Goal: Transaction & Acquisition: Purchase product/service

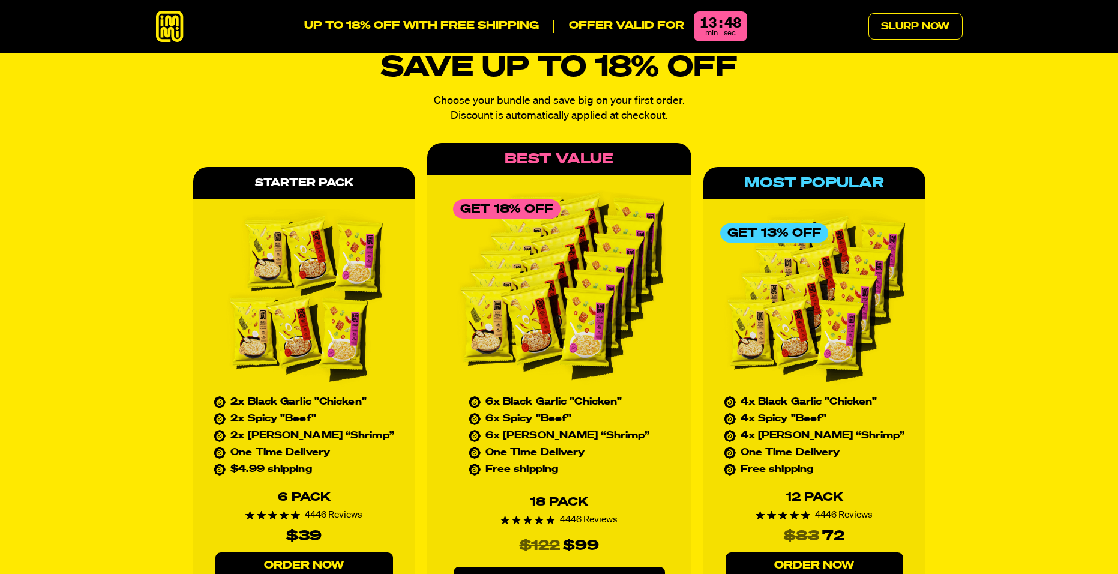
scroll to position [5343, 0]
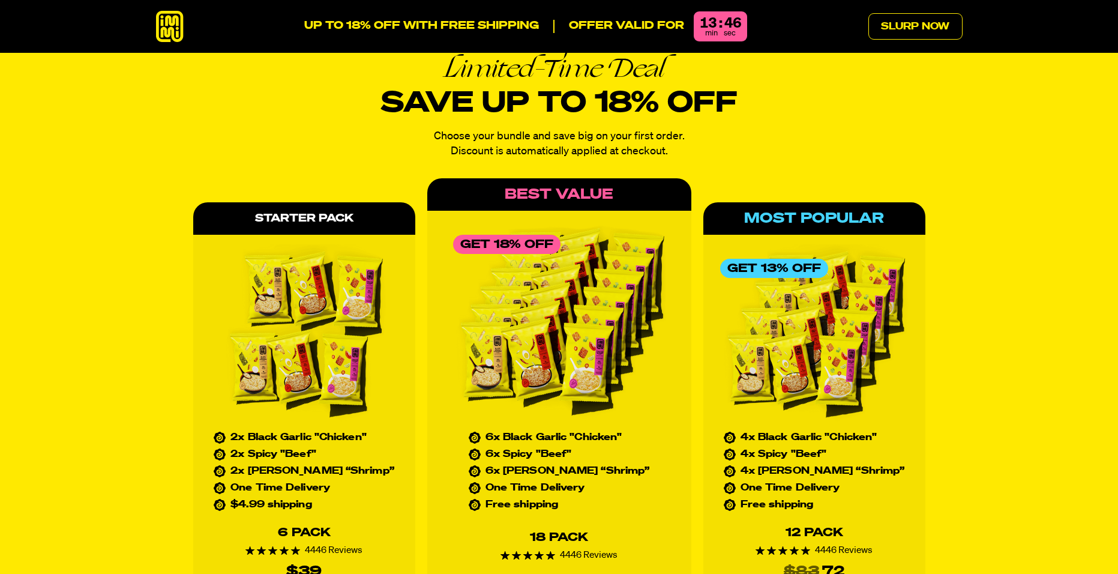
click at [342, 324] on img at bounding box center [304, 334] width 188 height 180
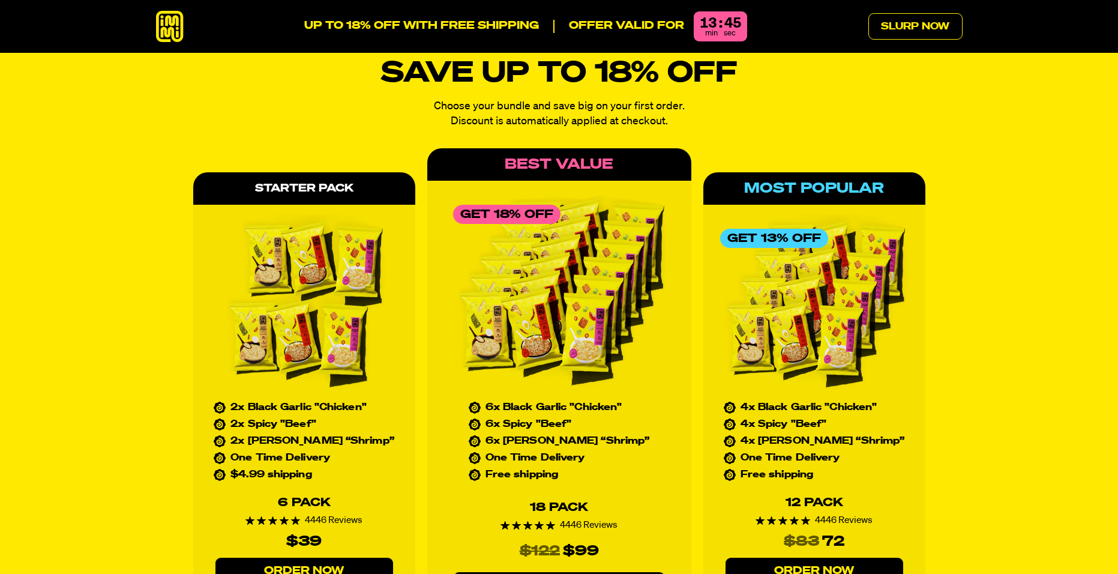
scroll to position [5403, 0]
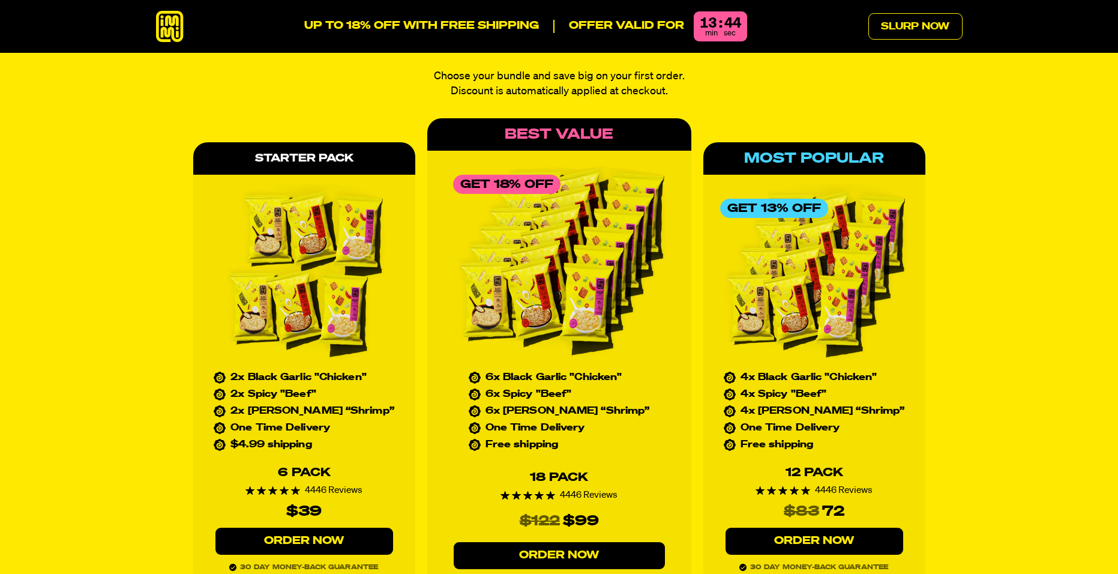
click at [312, 528] on link "Order Now" at bounding box center [305, 541] width 178 height 27
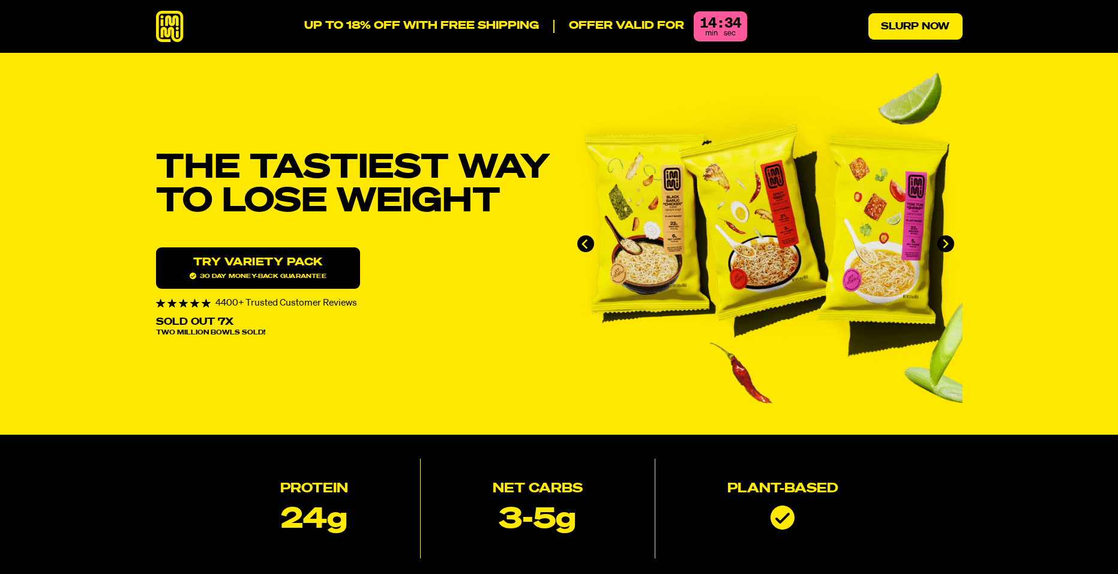
click at [934, 27] on link "Slurp Now" at bounding box center [916, 26] width 94 height 26
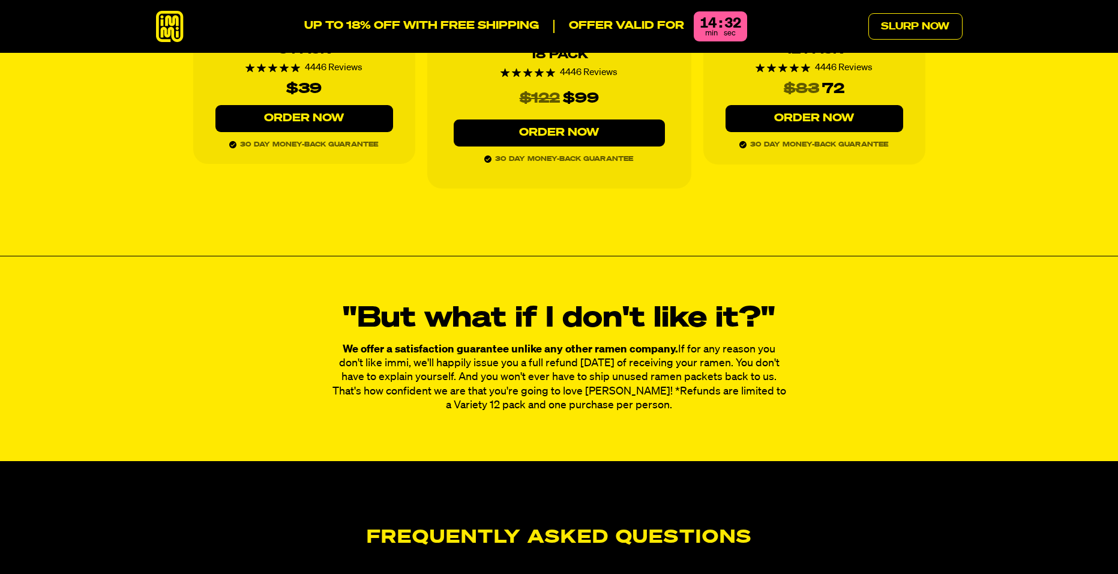
scroll to position [5828, 0]
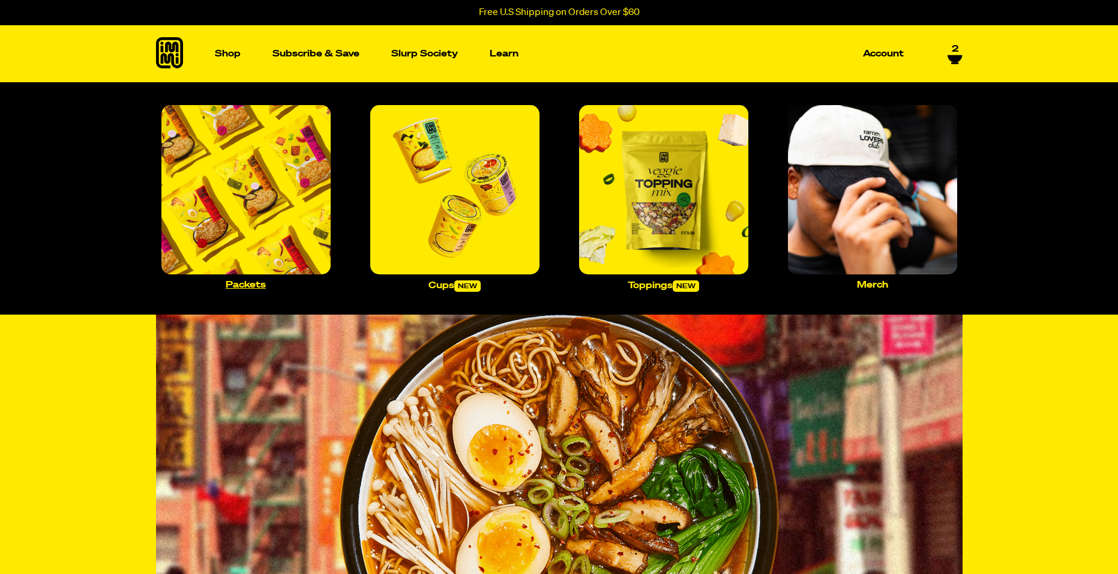
click at [276, 186] on img "Main navigation" at bounding box center [245, 189] width 169 height 169
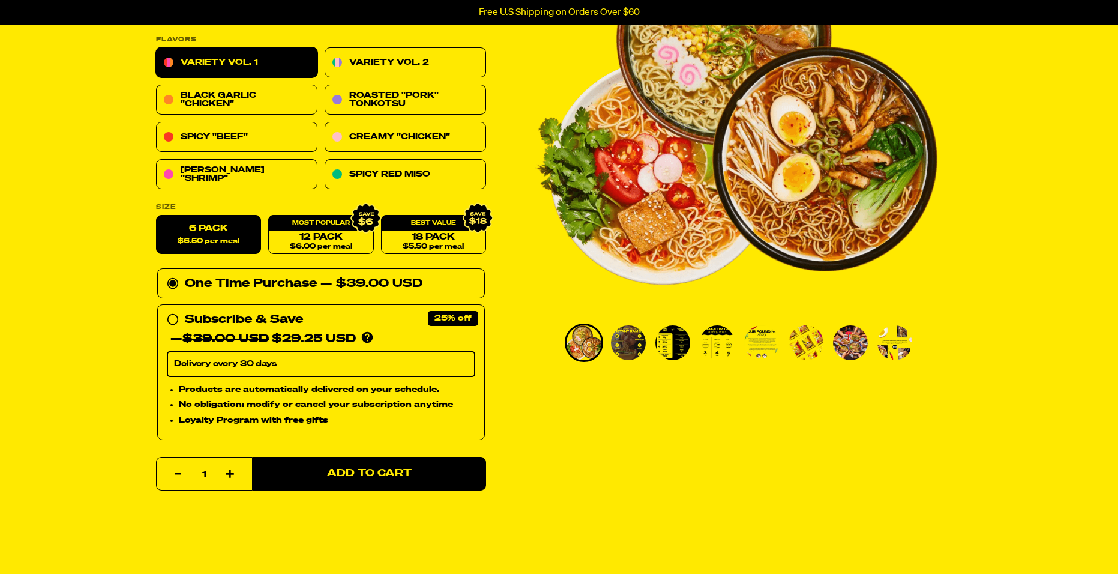
scroll to position [180, 0]
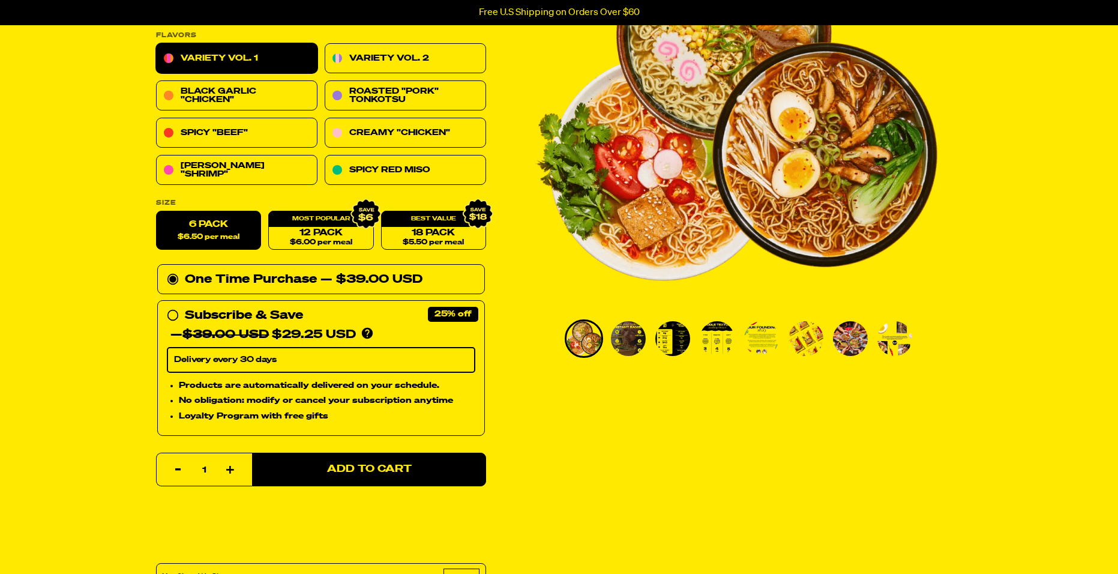
click at [710, 342] on img "Go to slide 4" at bounding box center [717, 338] width 35 height 35
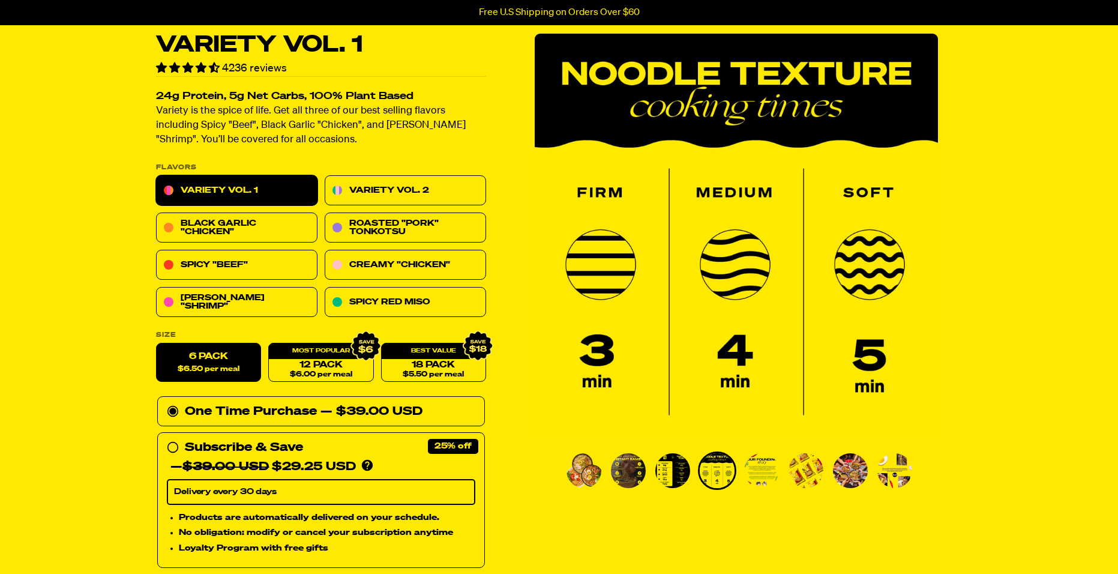
scroll to position [0, 0]
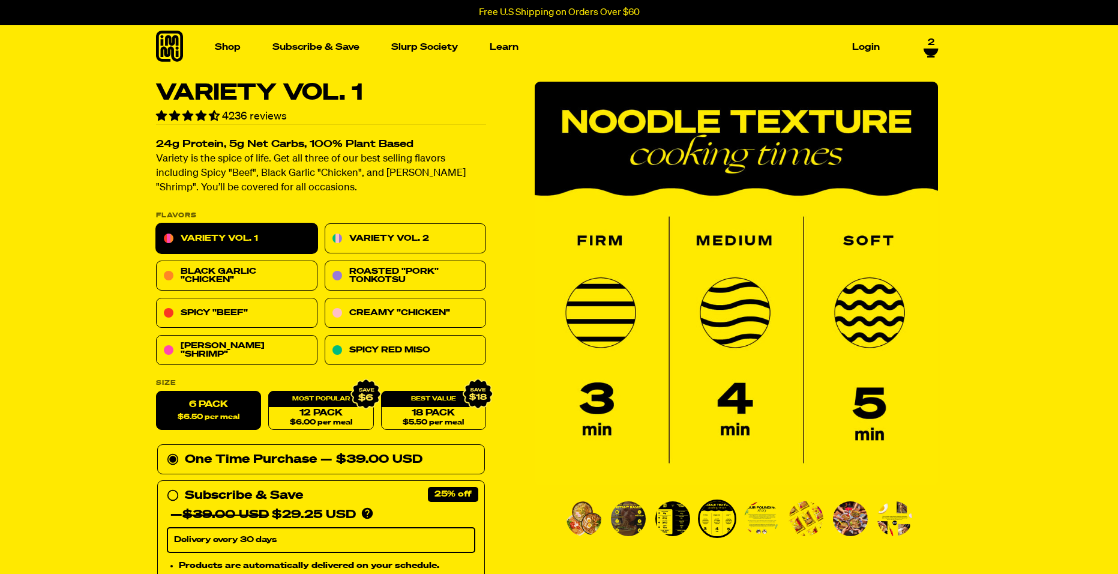
click at [755, 519] on img "Go to slide 5" at bounding box center [761, 518] width 35 height 35
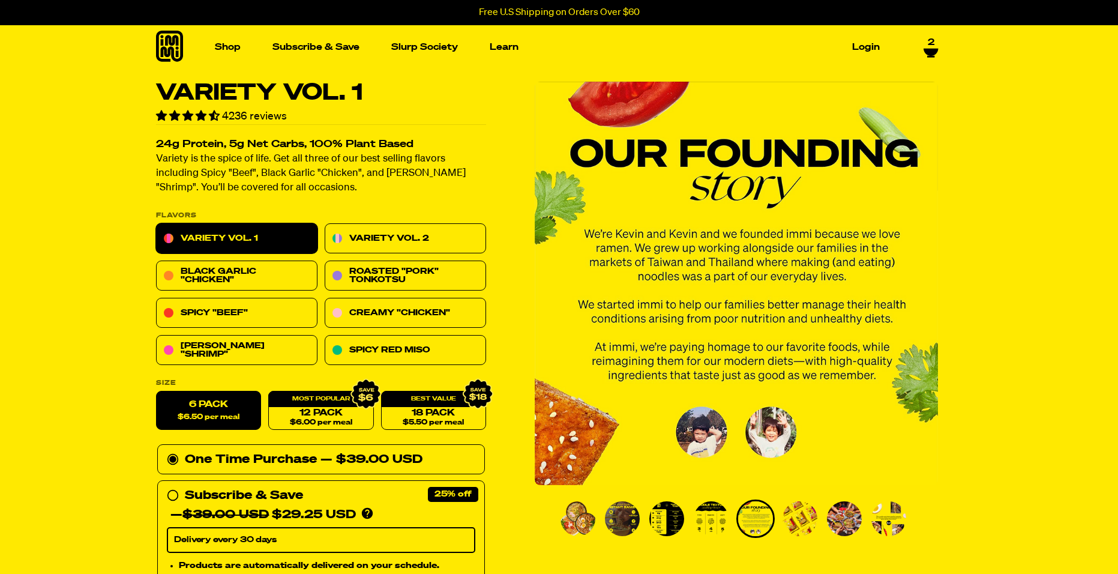
click at [678, 517] on img "Go to slide 3" at bounding box center [667, 518] width 35 height 35
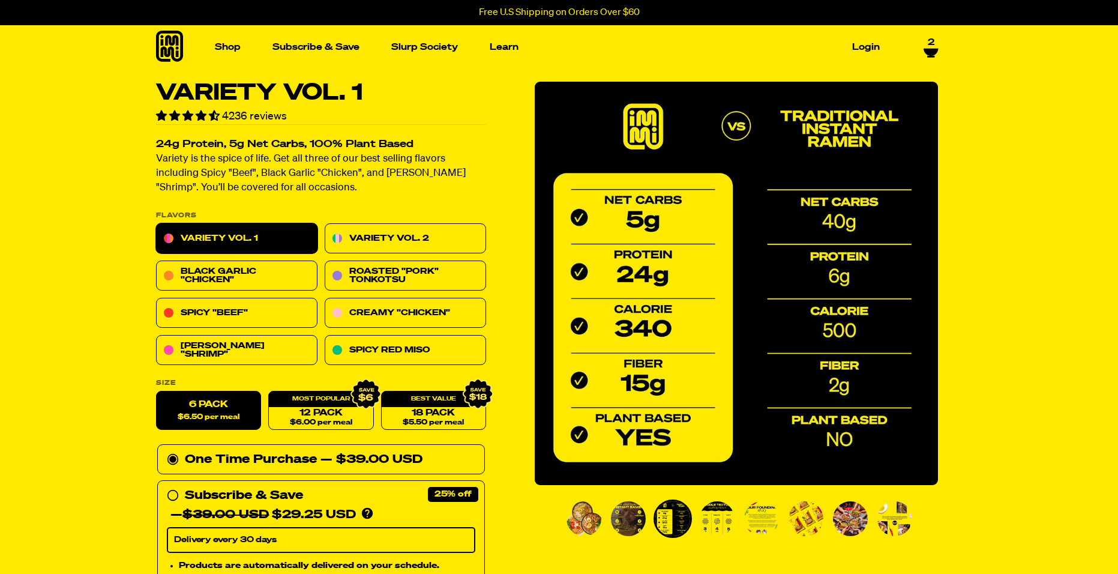
click at [629, 513] on img "Go to slide 2" at bounding box center [628, 518] width 35 height 35
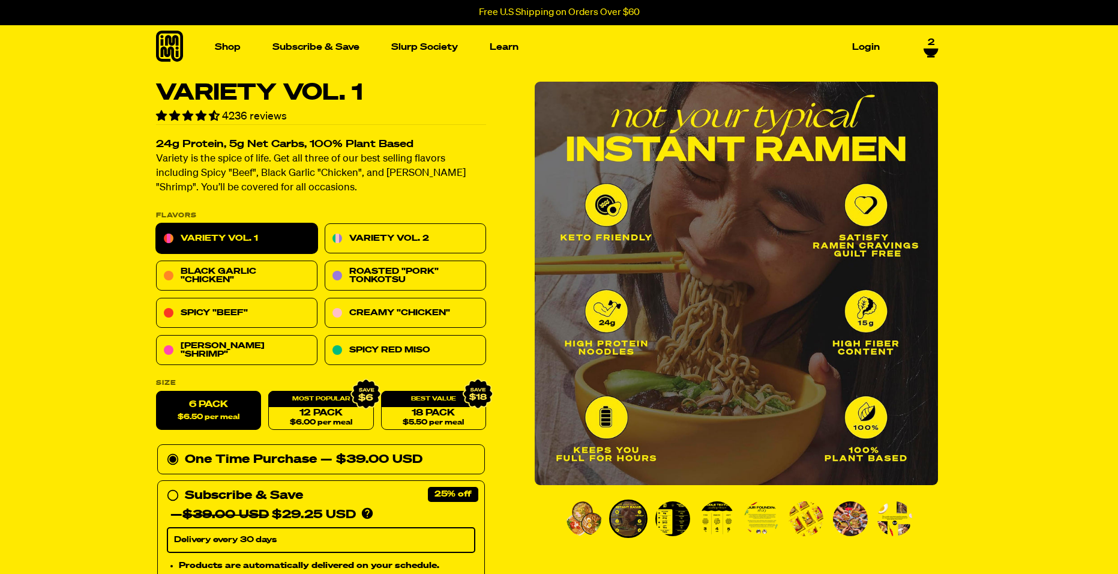
click at [766, 514] on img "Go to slide 5" at bounding box center [761, 518] width 35 height 35
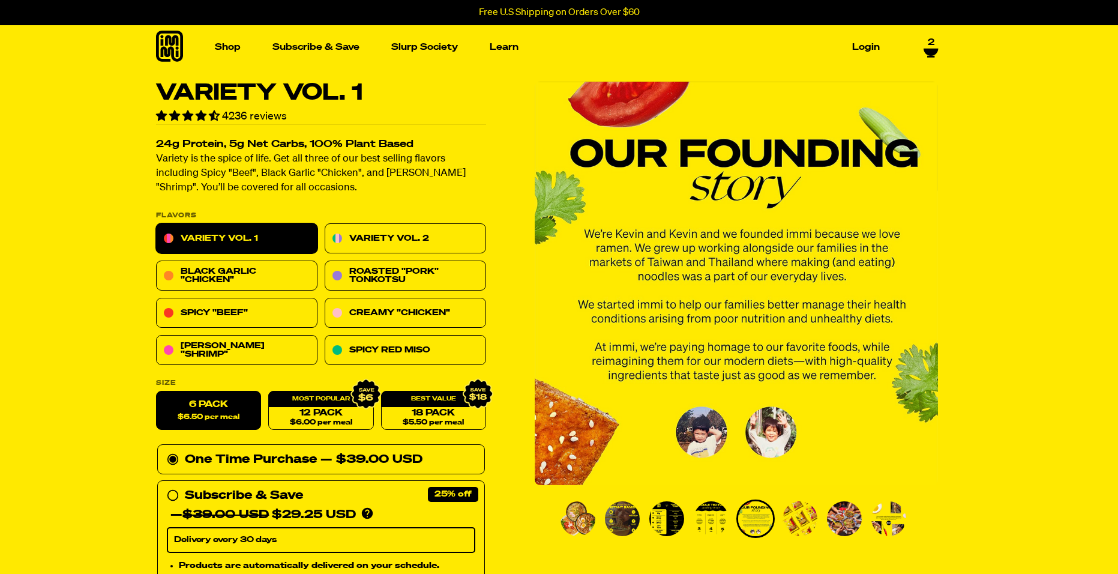
click at [801, 514] on img "Go to slide 6" at bounding box center [800, 518] width 35 height 35
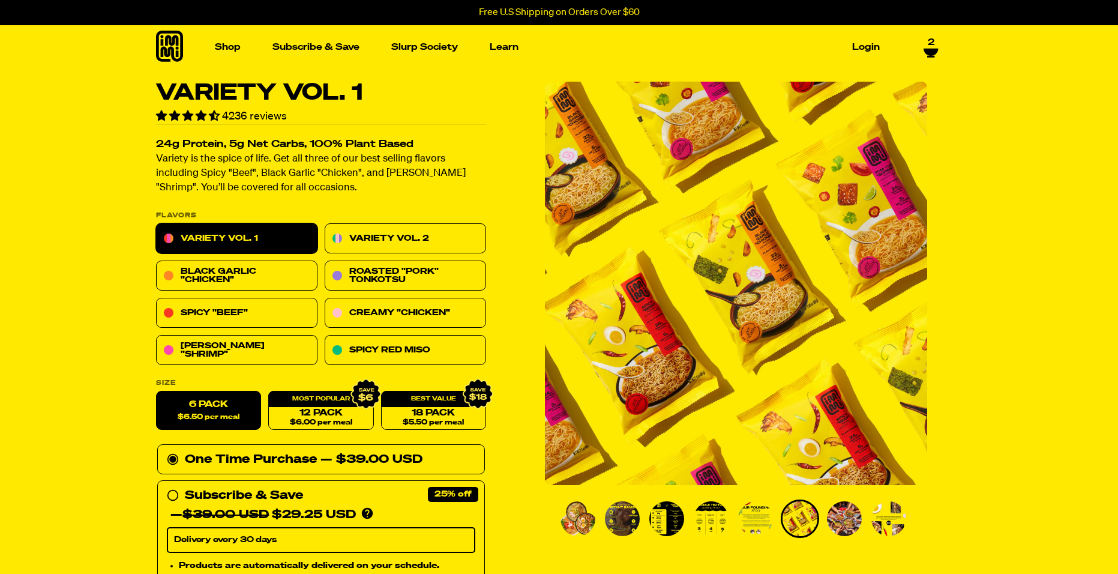
click at [834, 515] on img "Go to slide 7" at bounding box center [844, 518] width 35 height 35
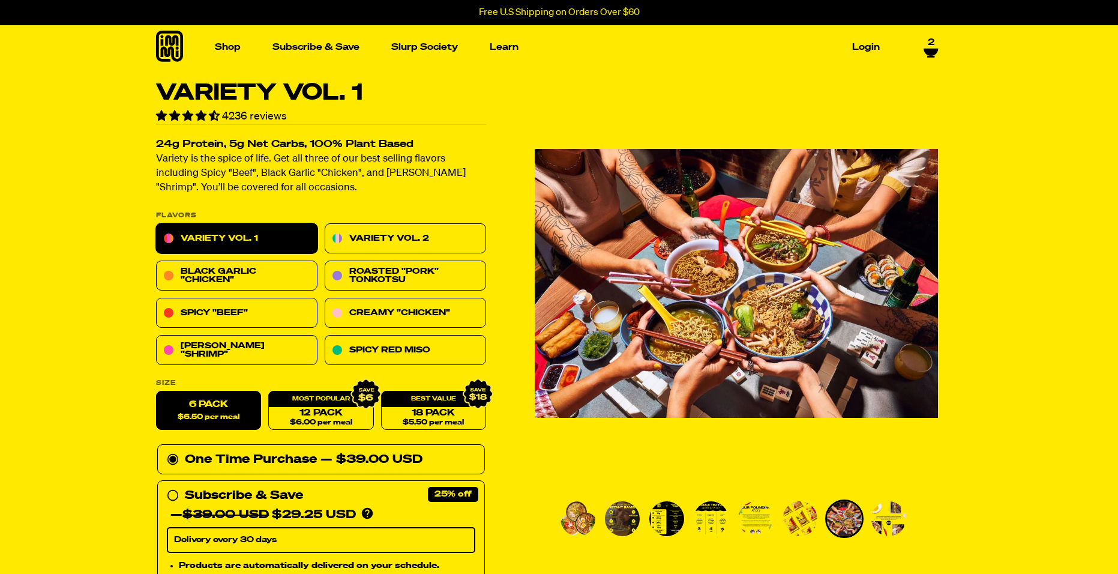
click at [891, 522] on img "Go to slide 8" at bounding box center [889, 518] width 35 height 35
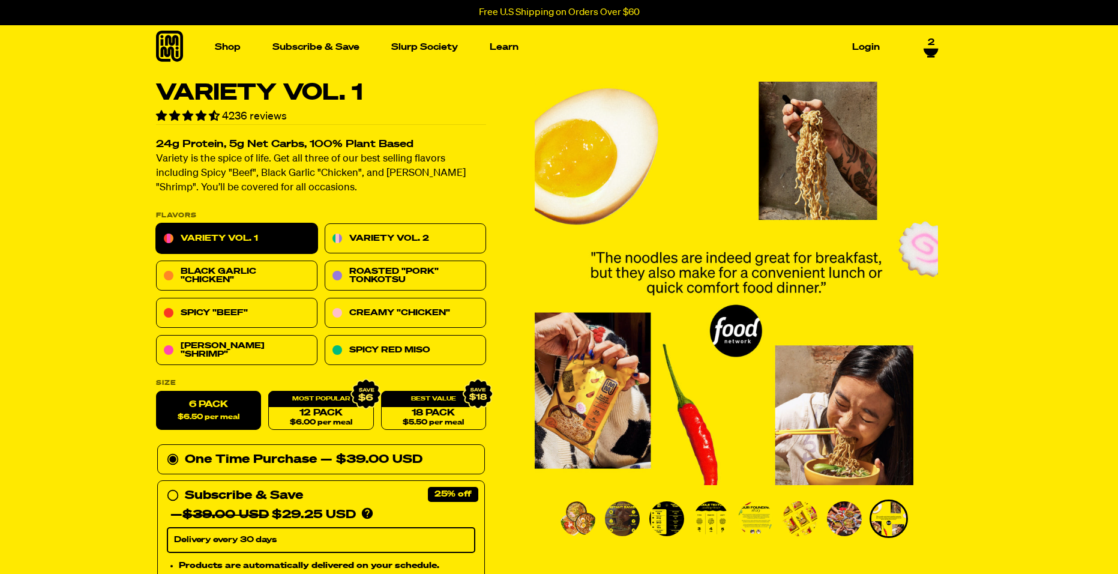
click at [584, 511] on img "Go to slide 1" at bounding box center [578, 518] width 35 height 35
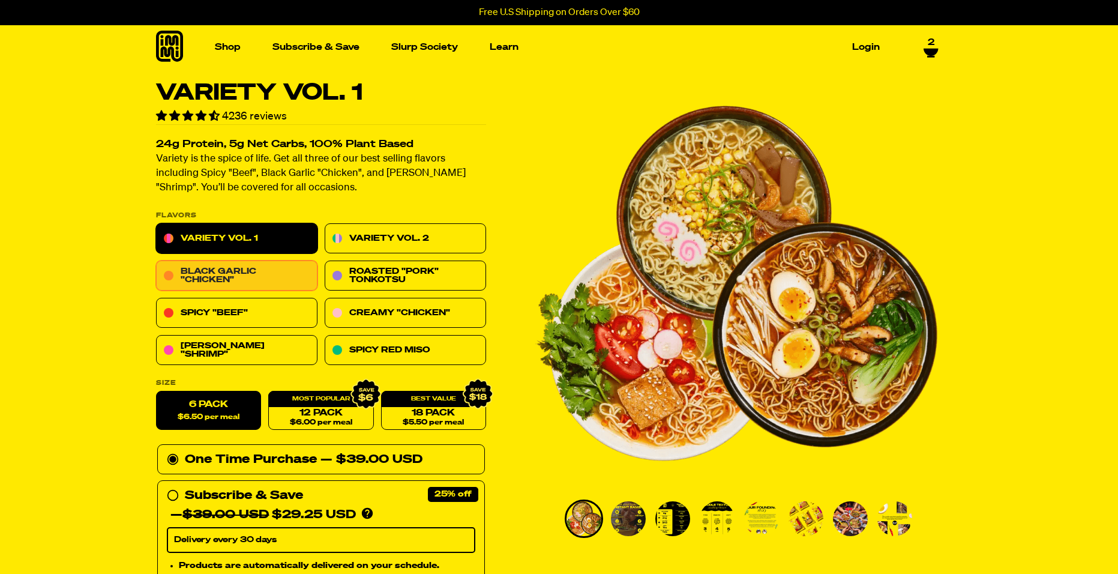
click at [257, 267] on link "Black Garlic "Chicken"" at bounding box center [236, 276] width 161 height 30
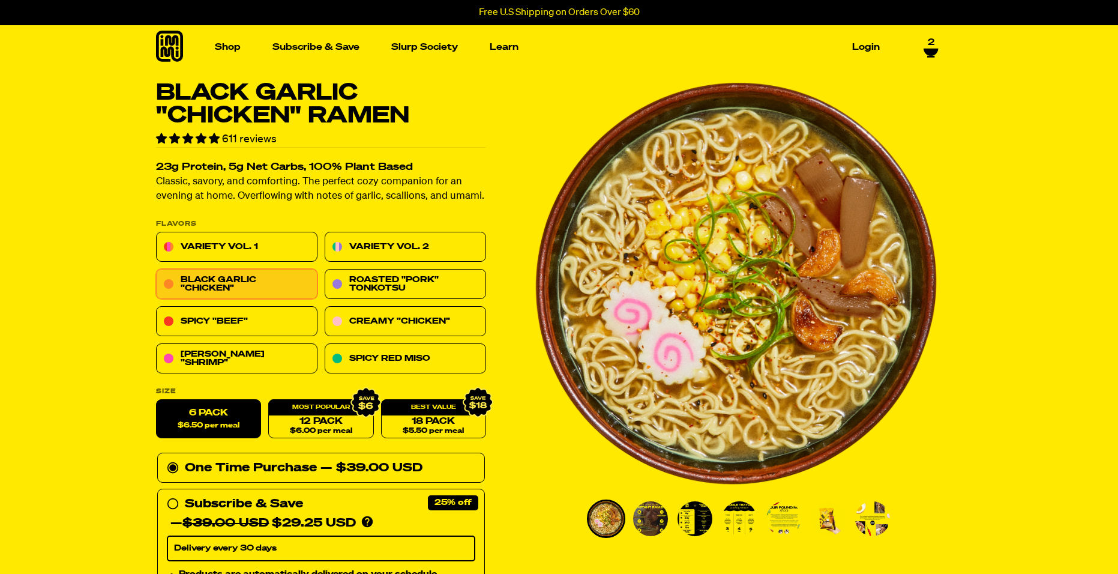
click at [646, 510] on img "Go to slide 2" at bounding box center [650, 518] width 35 height 35
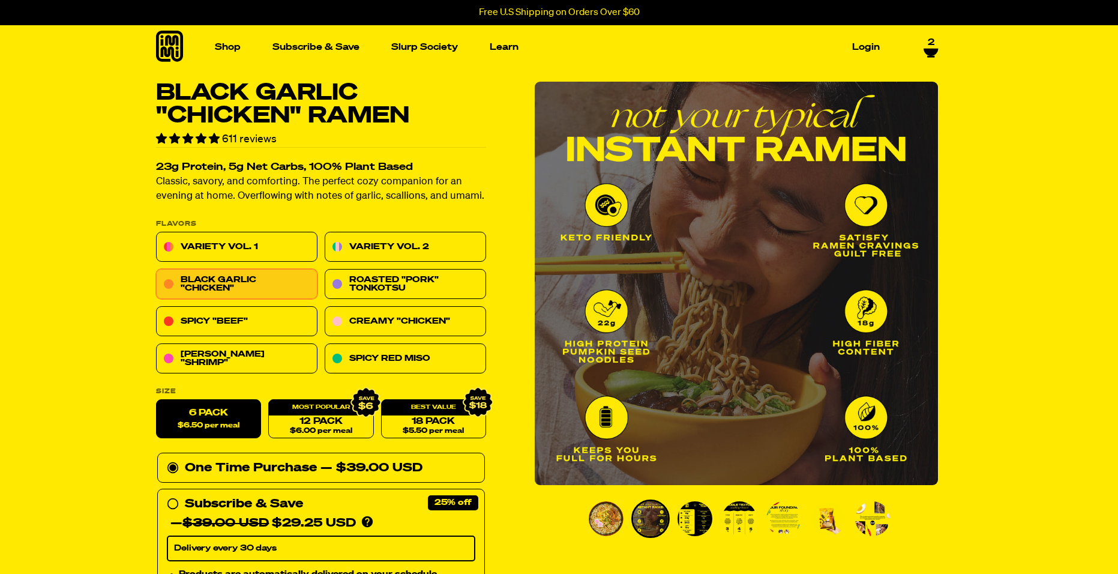
click at [694, 519] on img "Go to slide 3" at bounding box center [695, 518] width 35 height 35
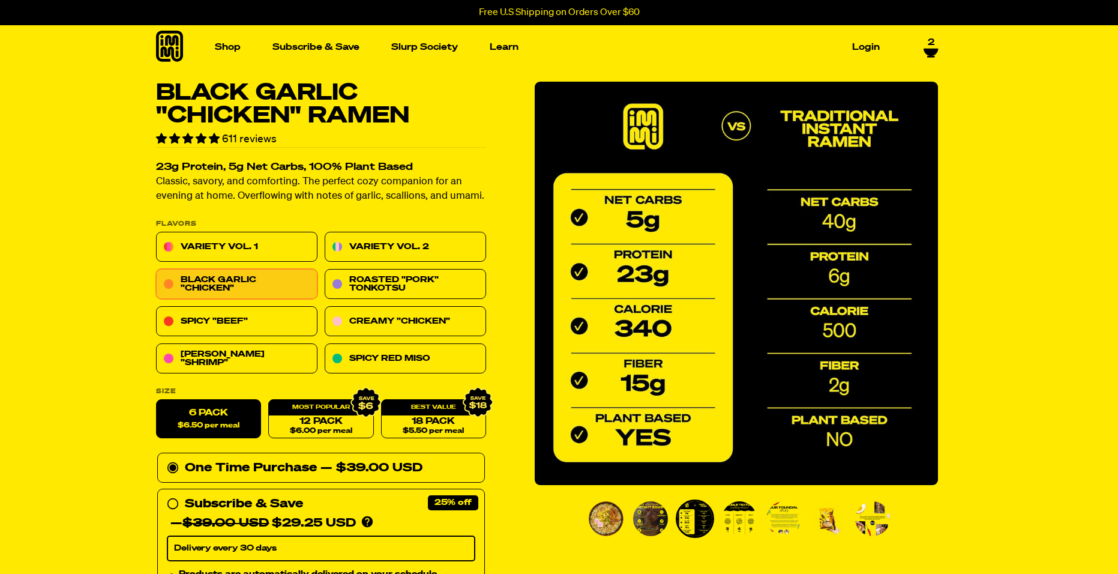
click at [736, 519] on img "Go to slide 4" at bounding box center [739, 518] width 35 height 35
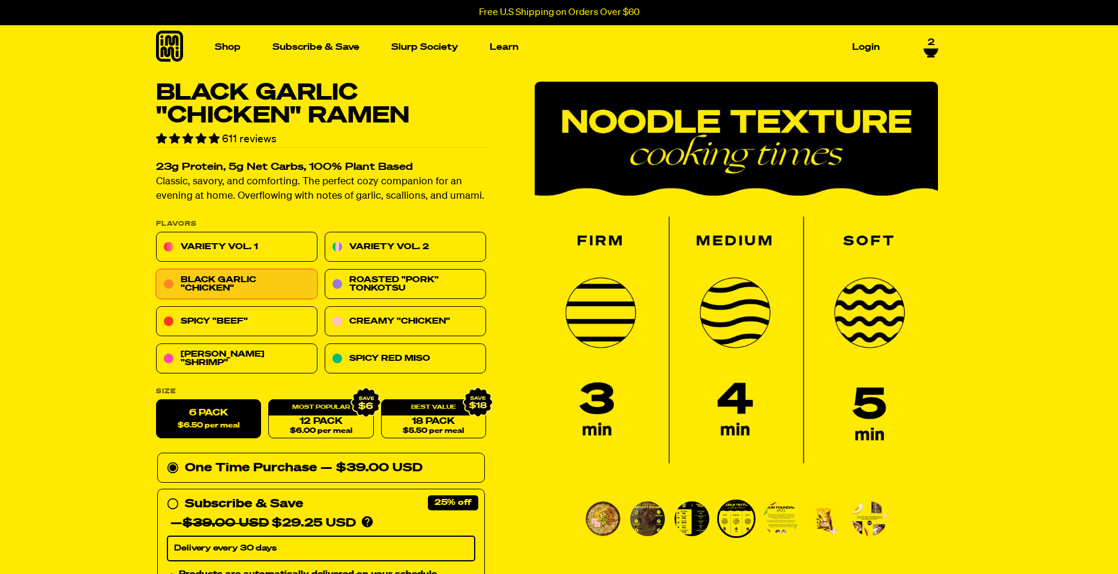
click at [770, 519] on img "Go to slide 5" at bounding box center [781, 518] width 35 height 35
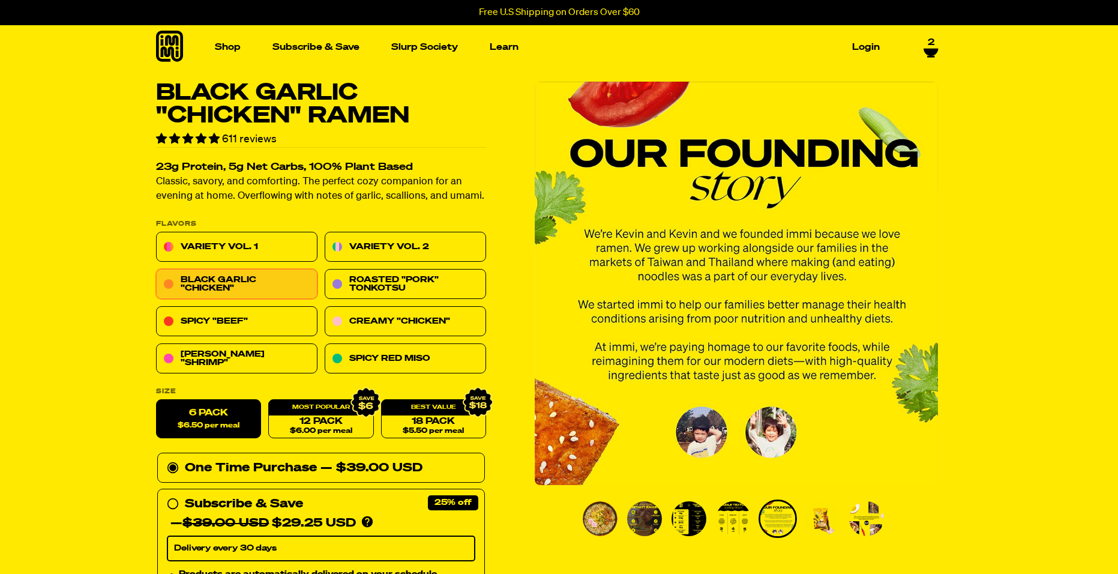
click at [811, 519] on img "Go to slide 6" at bounding box center [822, 518] width 35 height 35
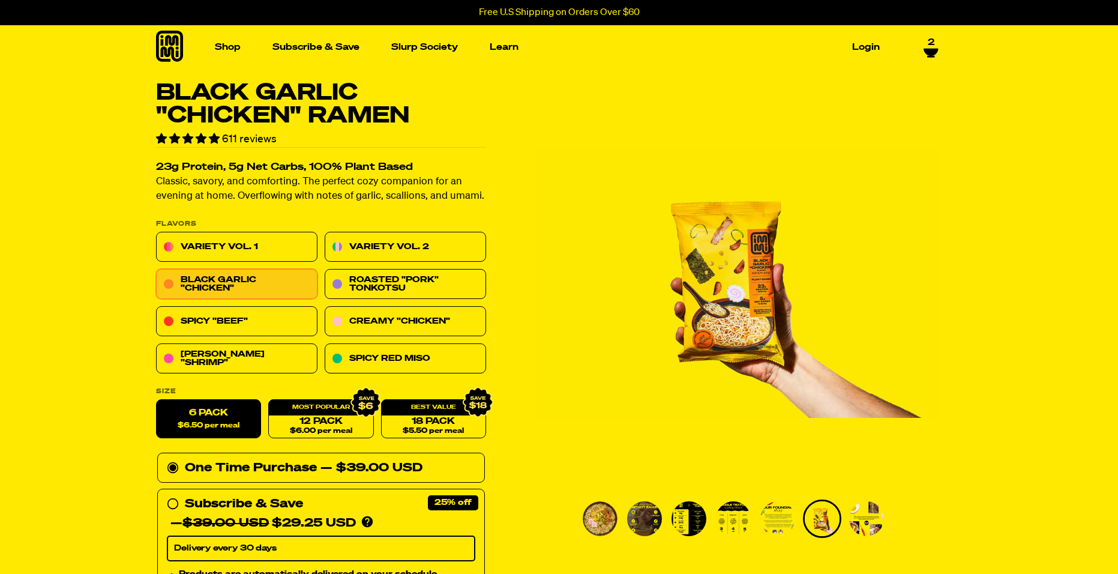
click at [862, 520] on img "Go to slide 7" at bounding box center [866, 518] width 35 height 35
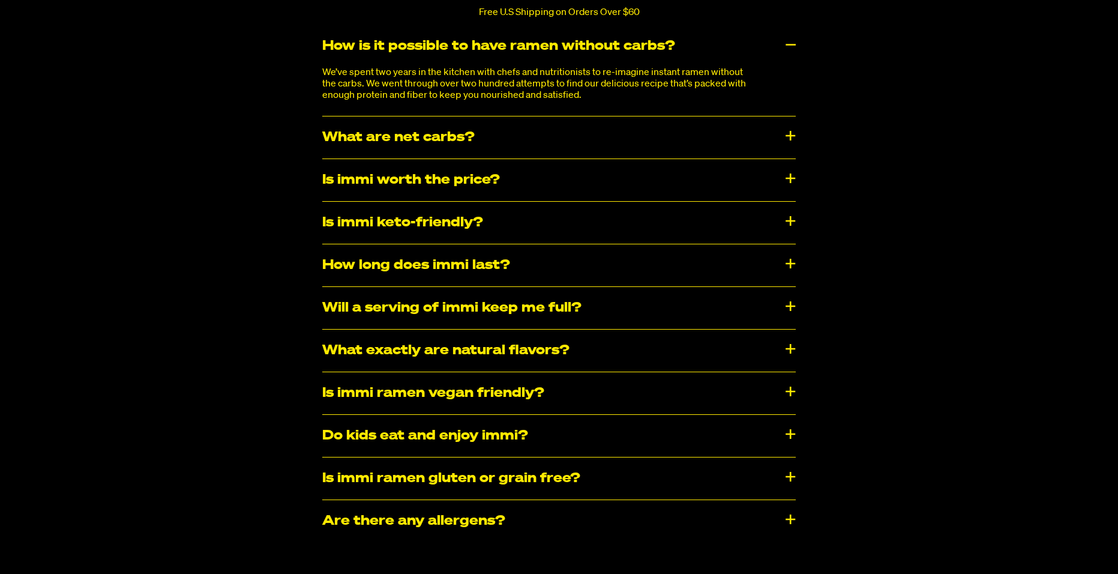
scroll to position [5583, 0]
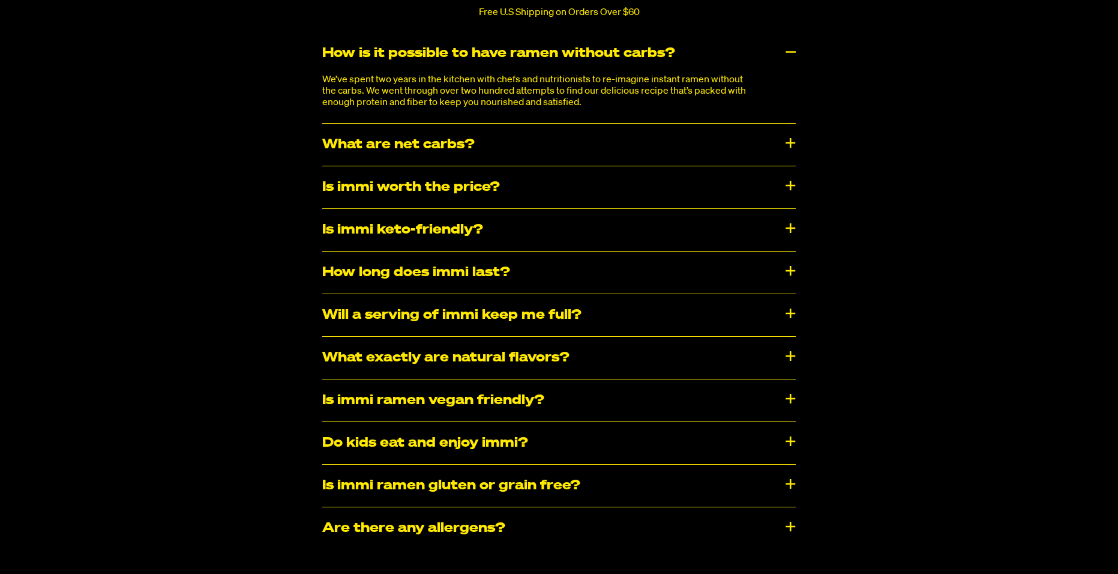
click at [786, 258] on div "How long does immi last?" at bounding box center [559, 273] width 474 height 42
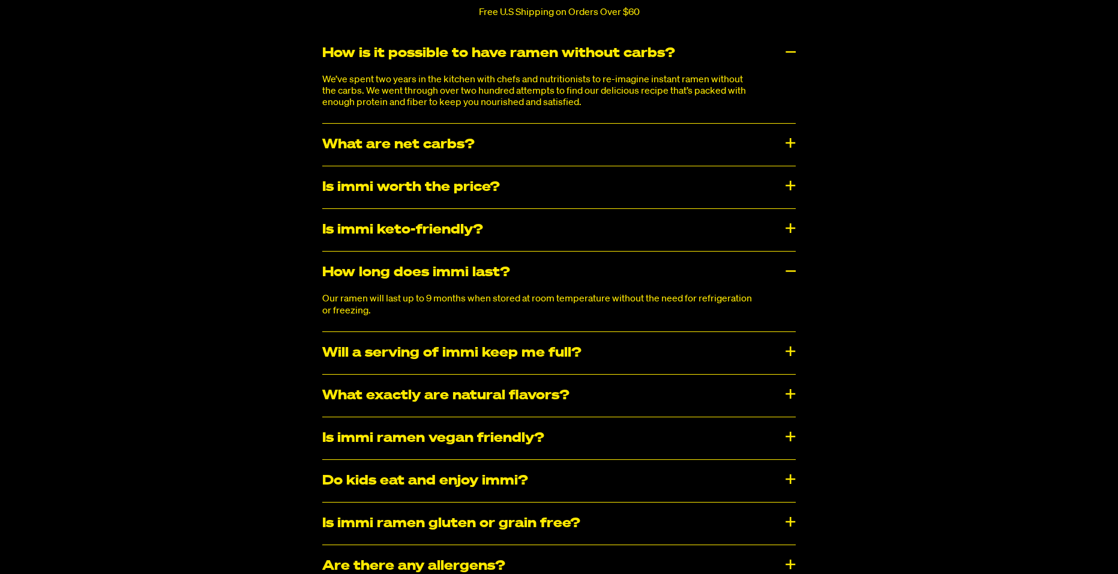
click at [786, 258] on div "How long does immi last?" at bounding box center [559, 273] width 474 height 42
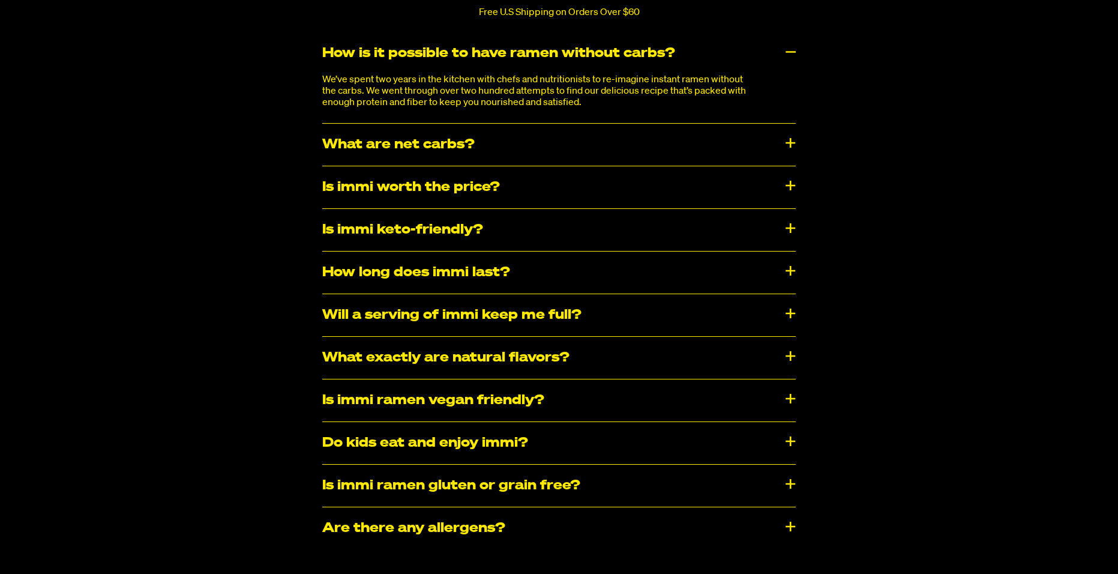
click at [786, 258] on div "How long does immi last?" at bounding box center [559, 273] width 474 height 42
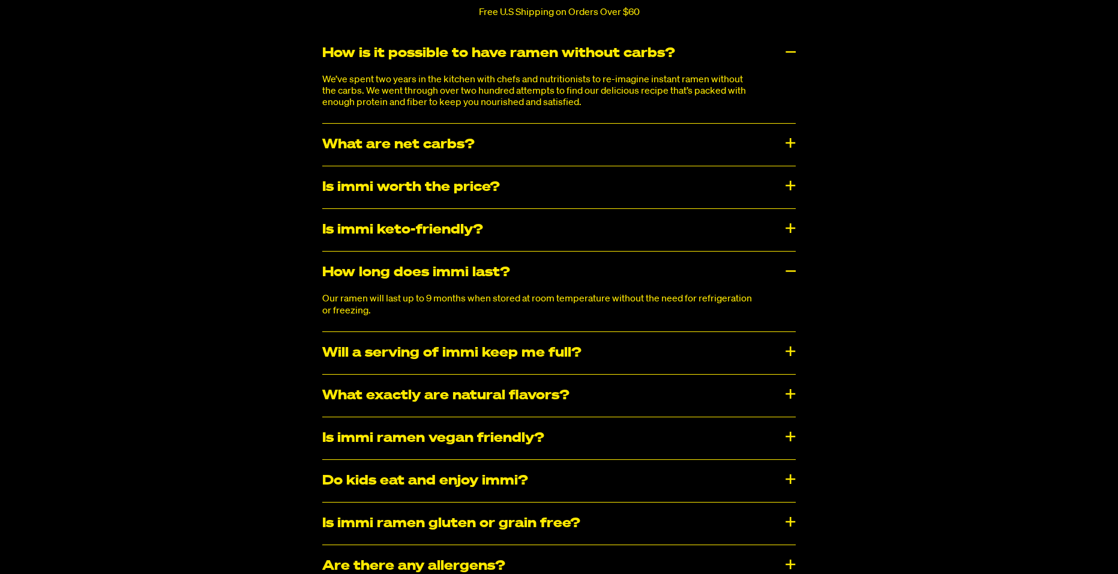
click at [786, 258] on div "How long does immi last?" at bounding box center [559, 273] width 474 height 42
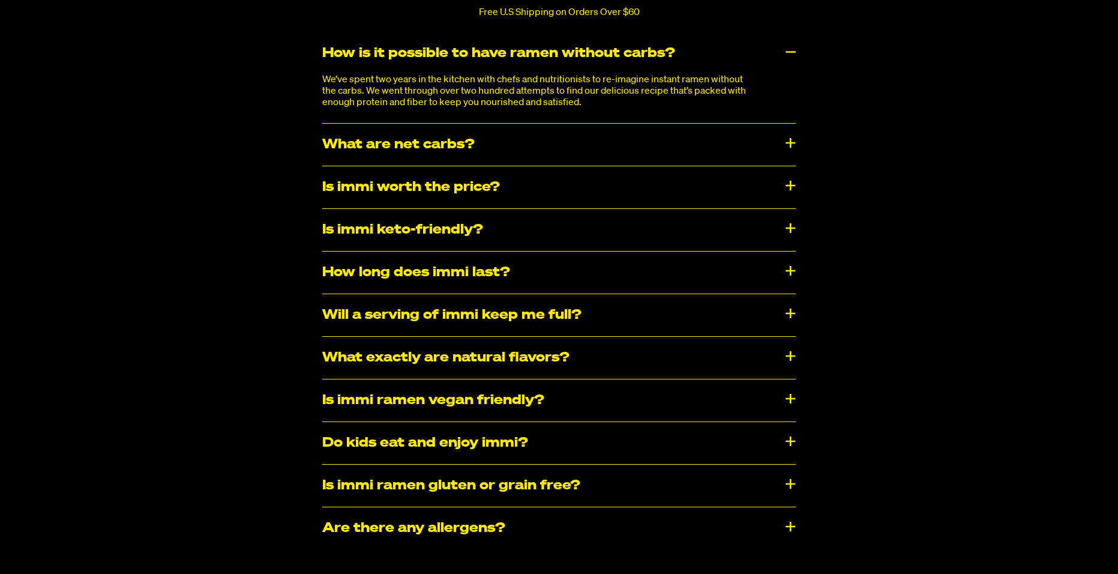
click at [792, 170] on div "Is immi worth the price?" at bounding box center [559, 187] width 474 height 42
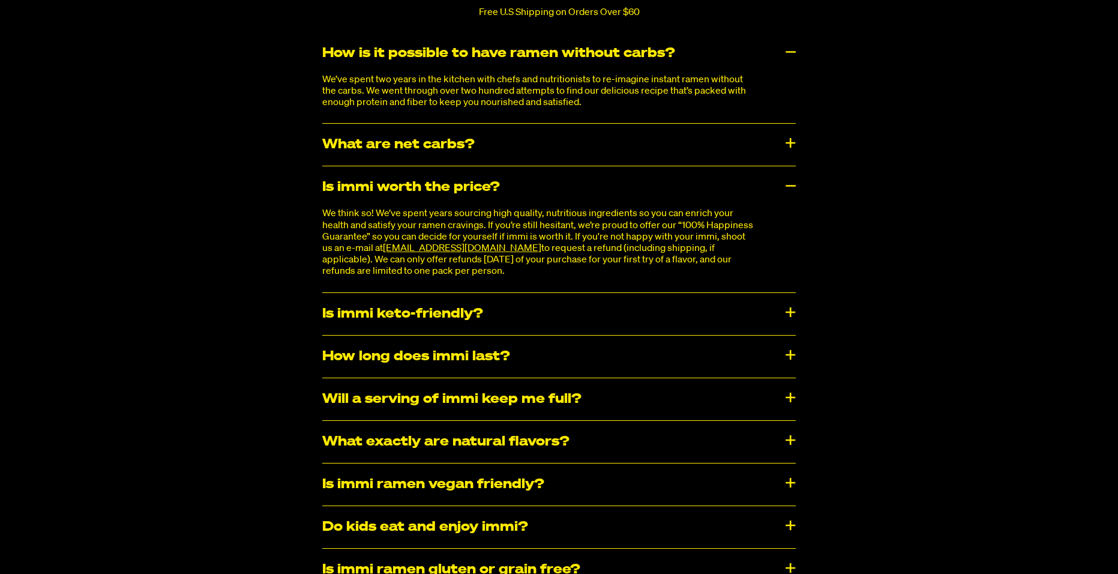
click at [792, 170] on div "Is immi worth the price?" at bounding box center [559, 187] width 474 height 42
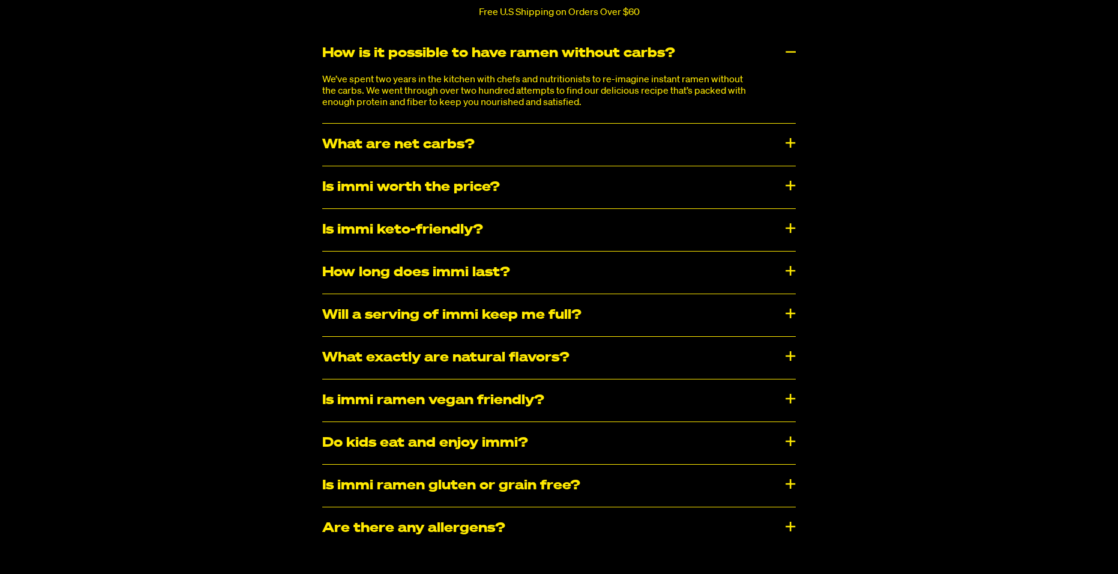
click at [782, 209] on div "Is immi keto-friendly?" at bounding box center [559, 230] width 474 height 42
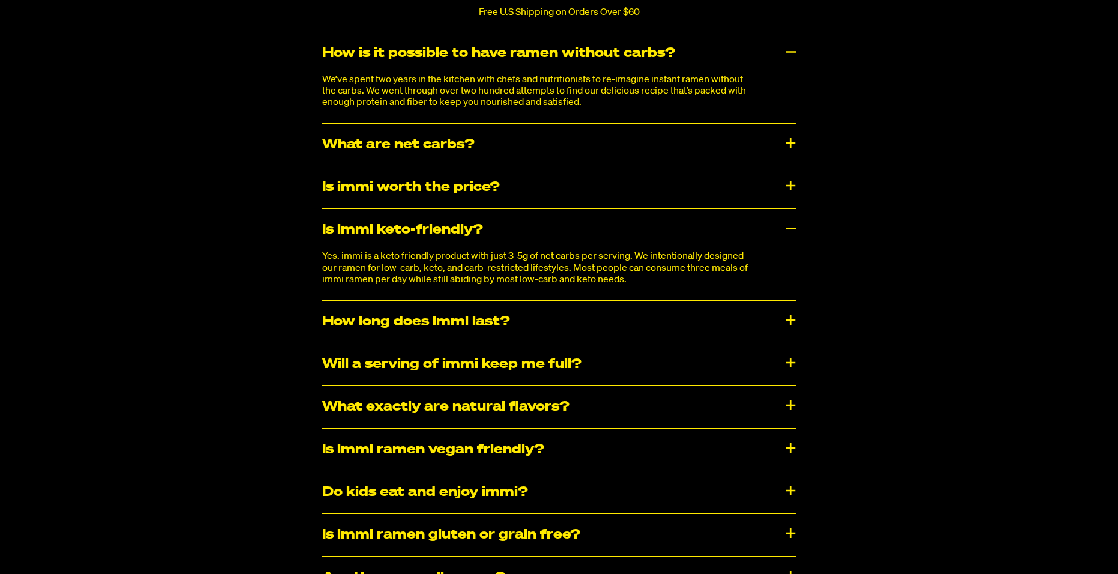
click at [783, 209] on div "Is immi keto-friendly?" at bounding box center [559, 230] width 474 height 42
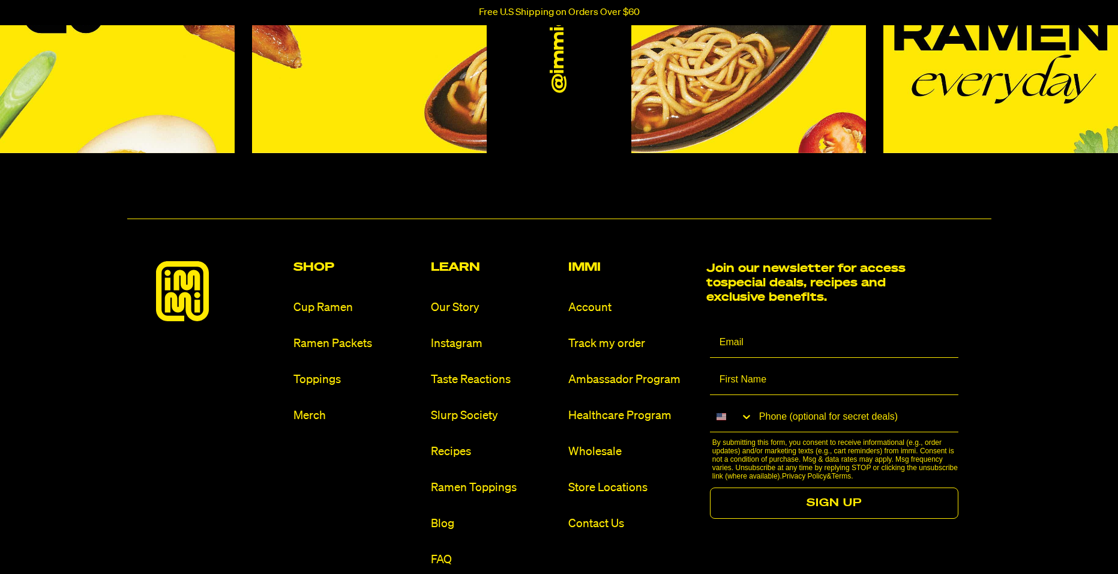
scroll to position [6724, 0]
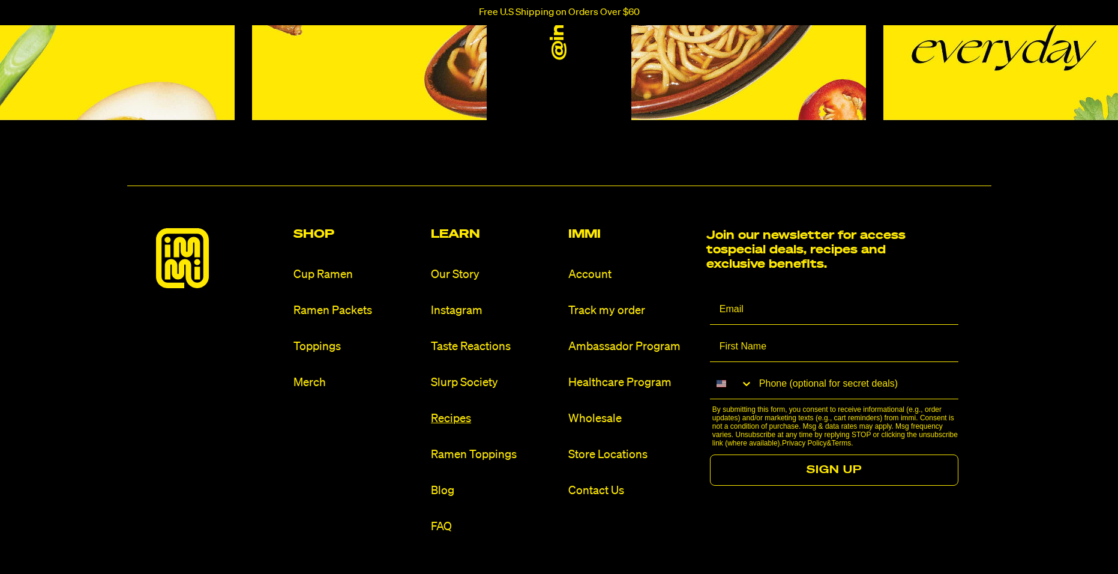
click at [457, 411] on link "Recipes" at bounding box center [495, 419] width 128 height 16
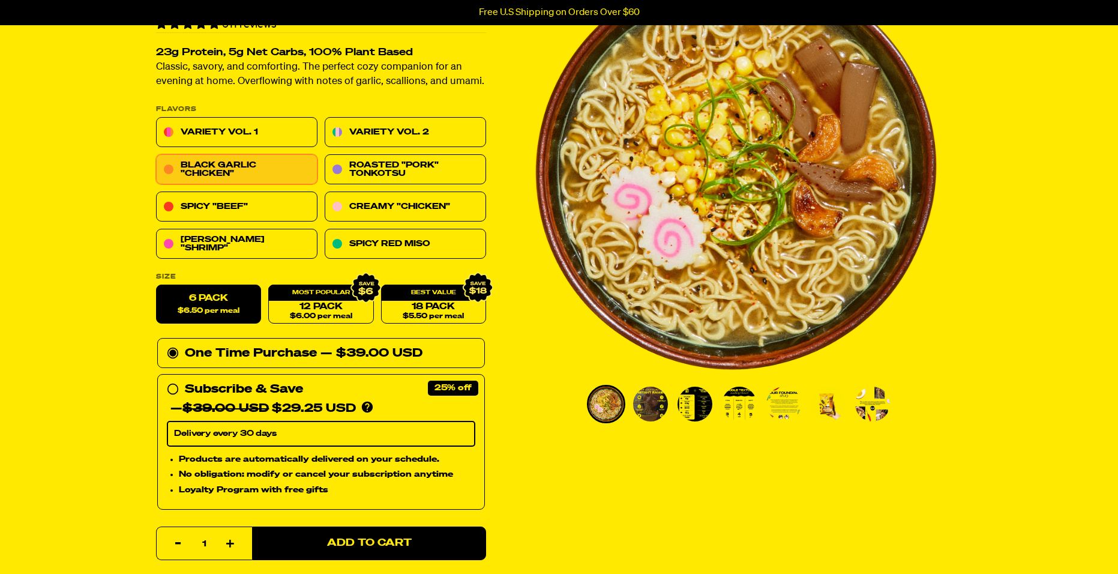
scroll to position [120, 0]
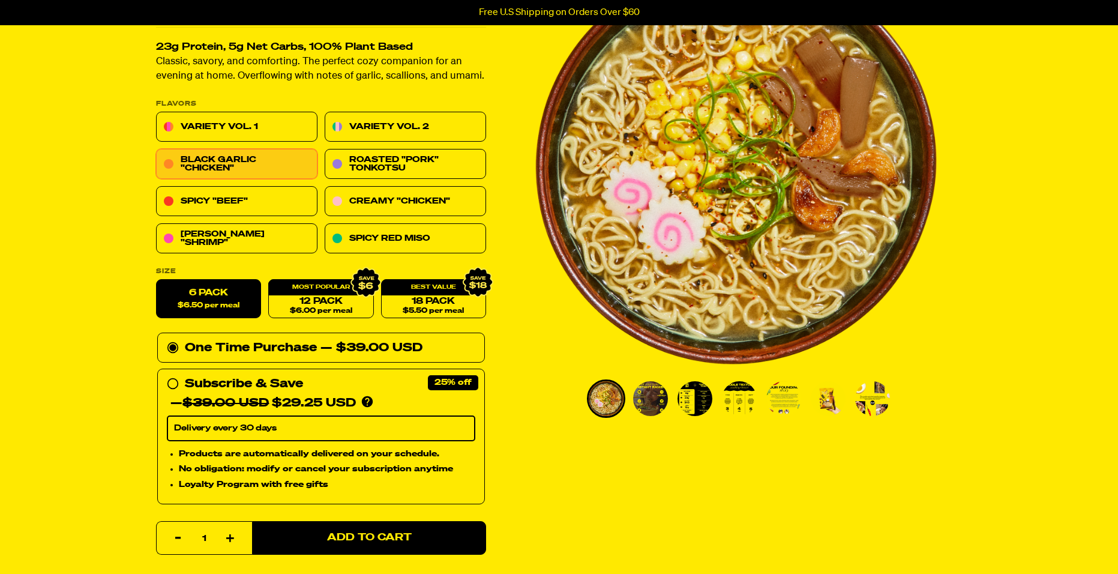
click at [740, 397] on img "Go to slide 4" at bounding box center [739, 398] width 35 height 35
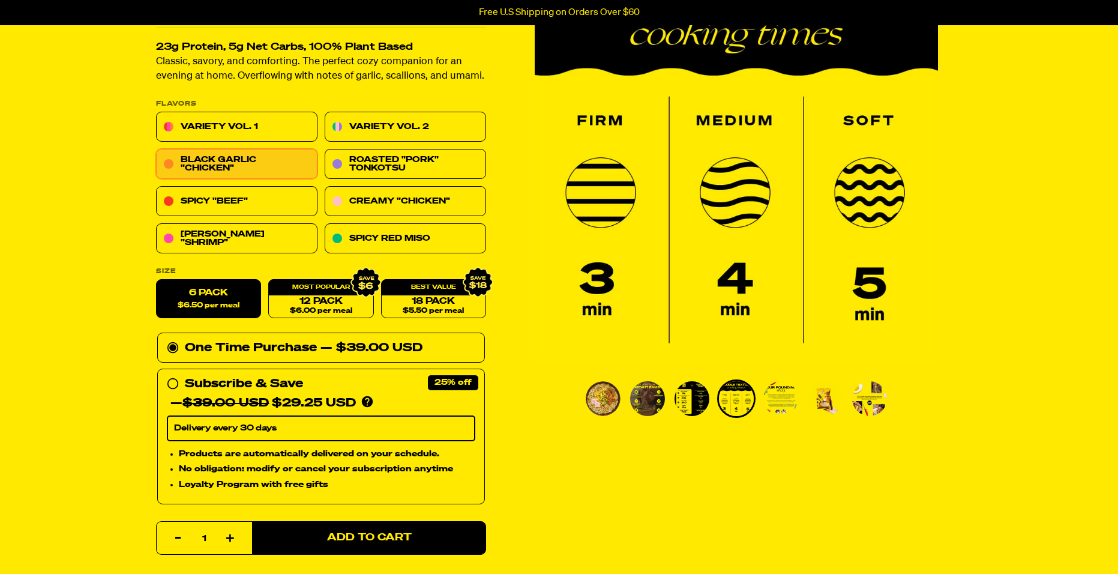
click at [694, 397] on img "Go to slide 3" at bounding box center [692, 398] width 35 height 35
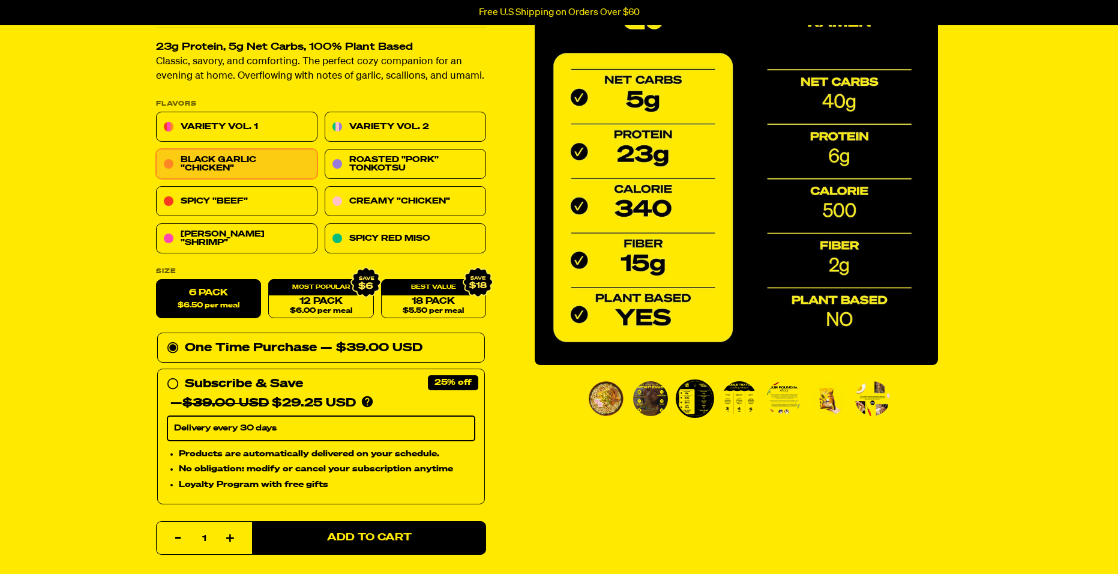
click at [780, 396] on img "Go to slide 5" at bounding box center [784, 398] width 35 height 35
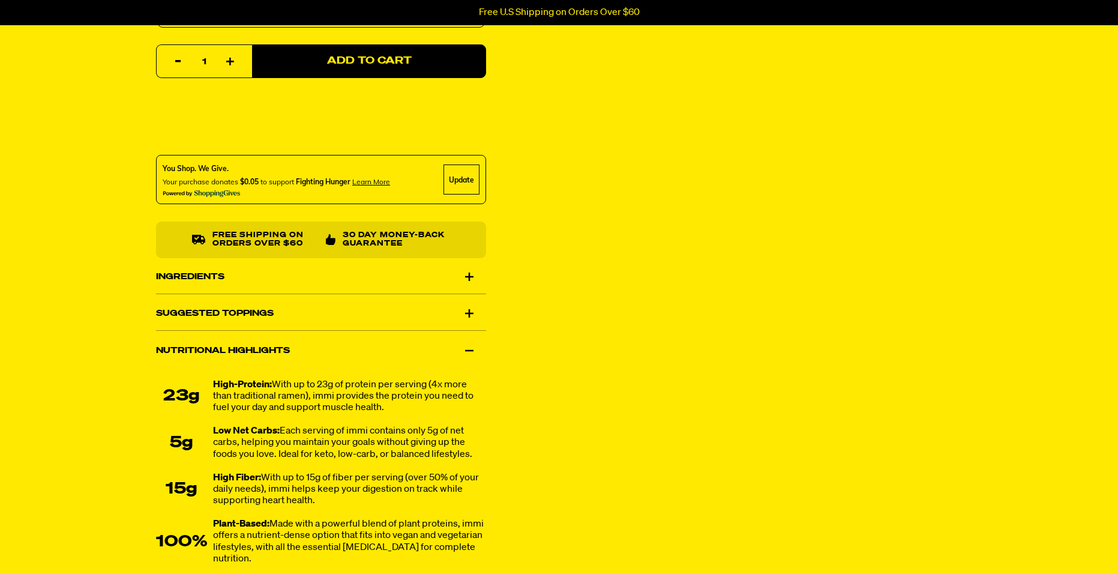
scroll to position [600, 0]
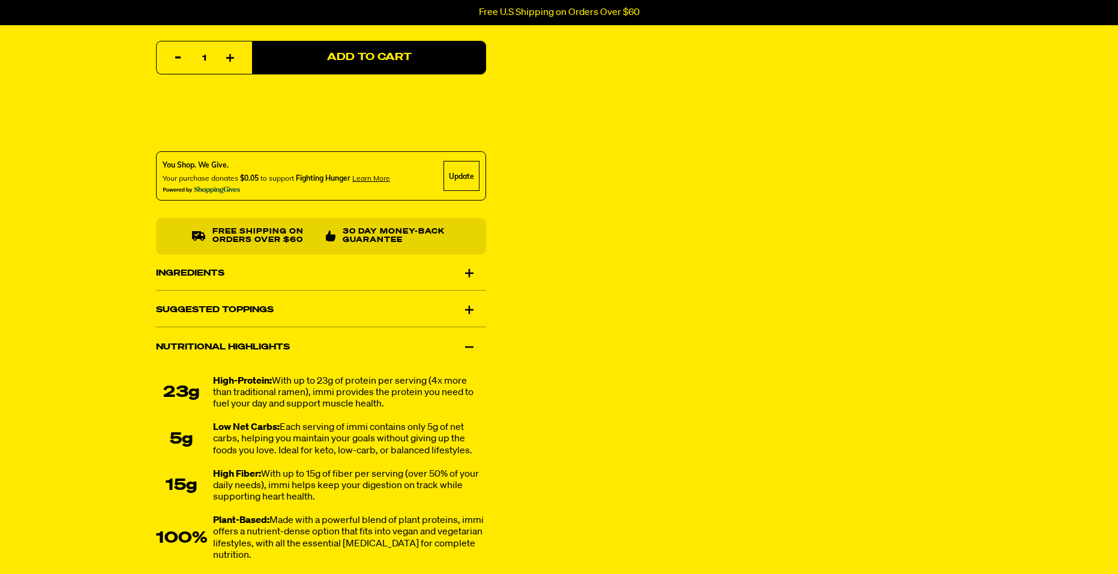
click at [471, 271] on div "Ingredients" at bounding box center [321, 273] width 330 height 34
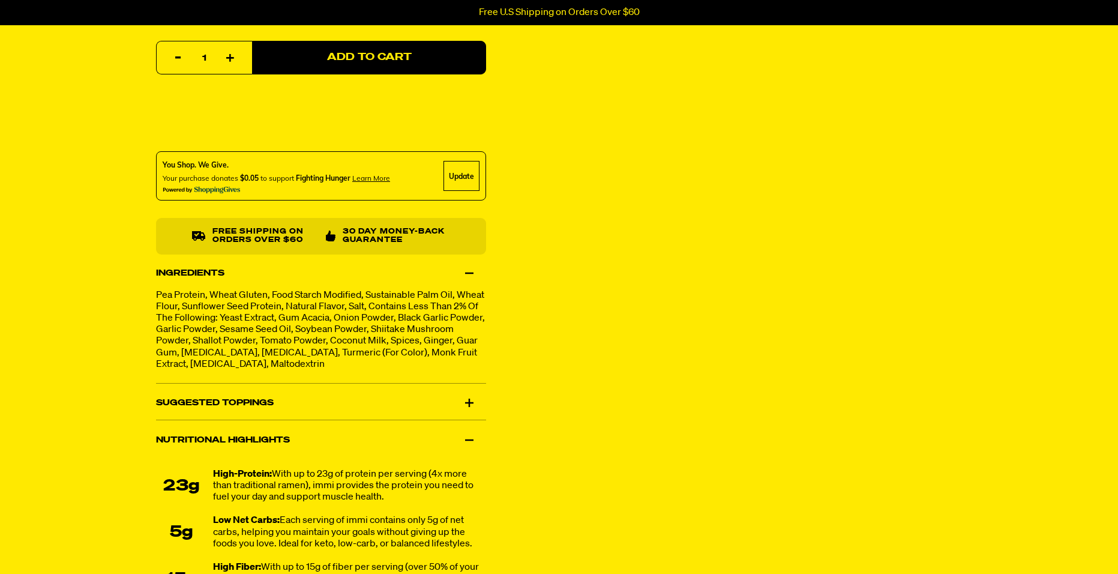
click at [471, 271] on div "Ingredients" at bounding box center [321, 273] width 330 height 34
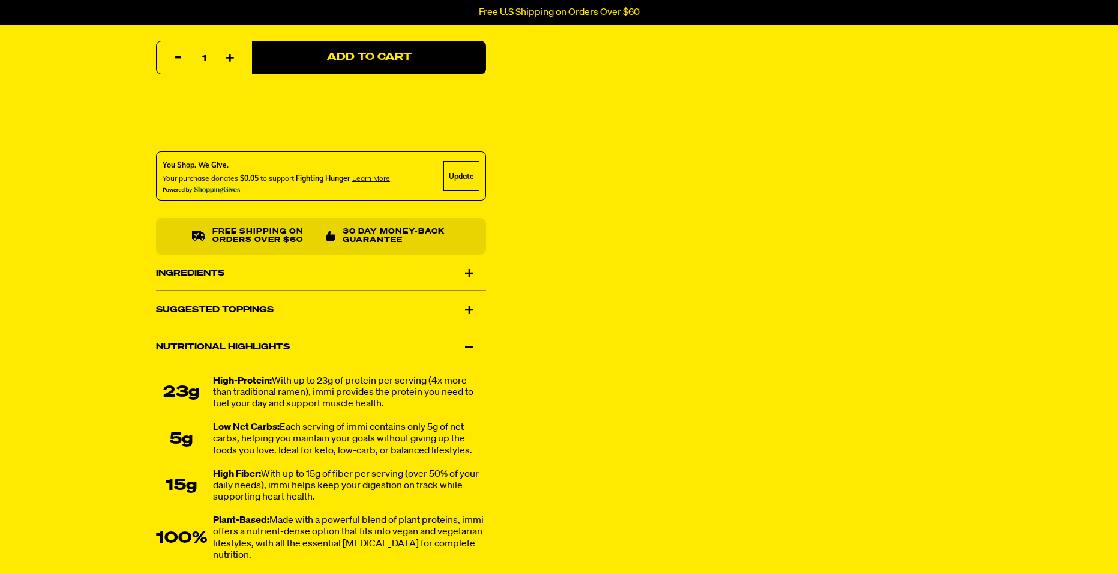
click at [466, 307] on div "Suggested Toppings" at bounding box center [321, 310] width 330 height 34
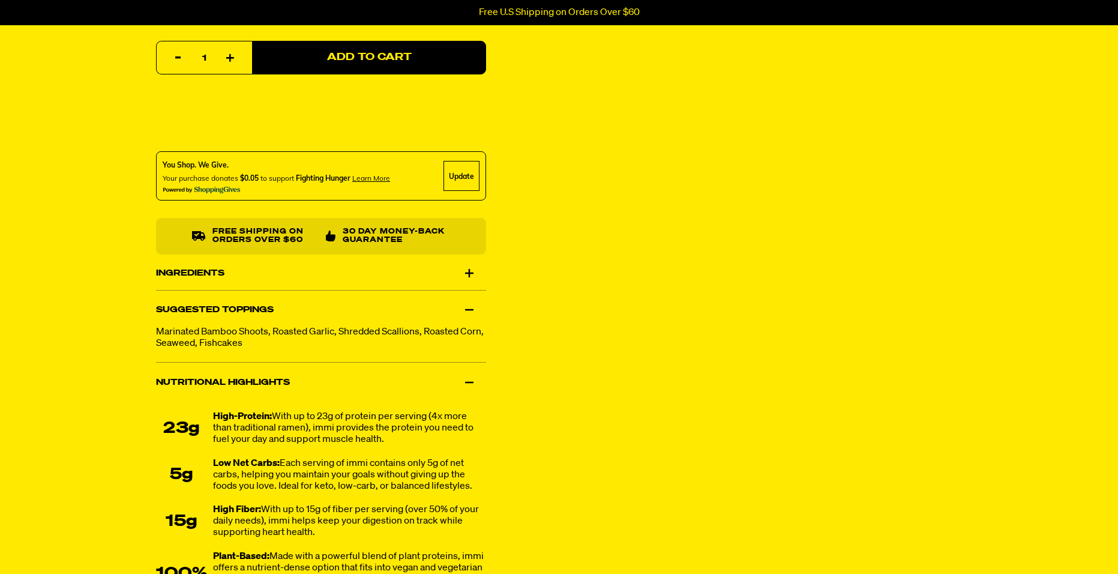
click at [466, 307] on div "Suggested Toppings" at bounding box center [321, 310] width 330 height 34
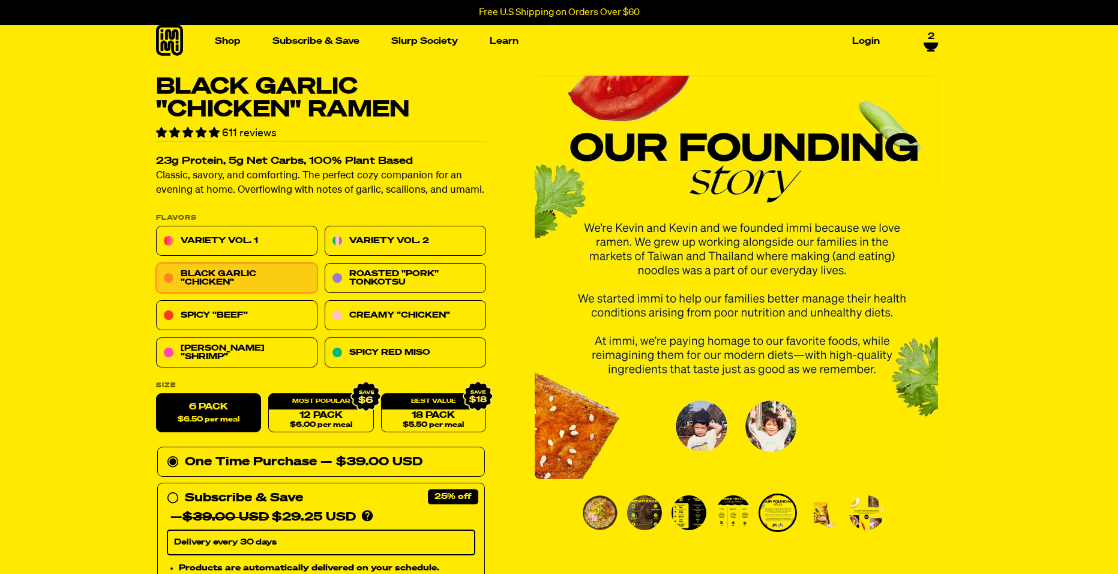
scroll to position [0, 0]
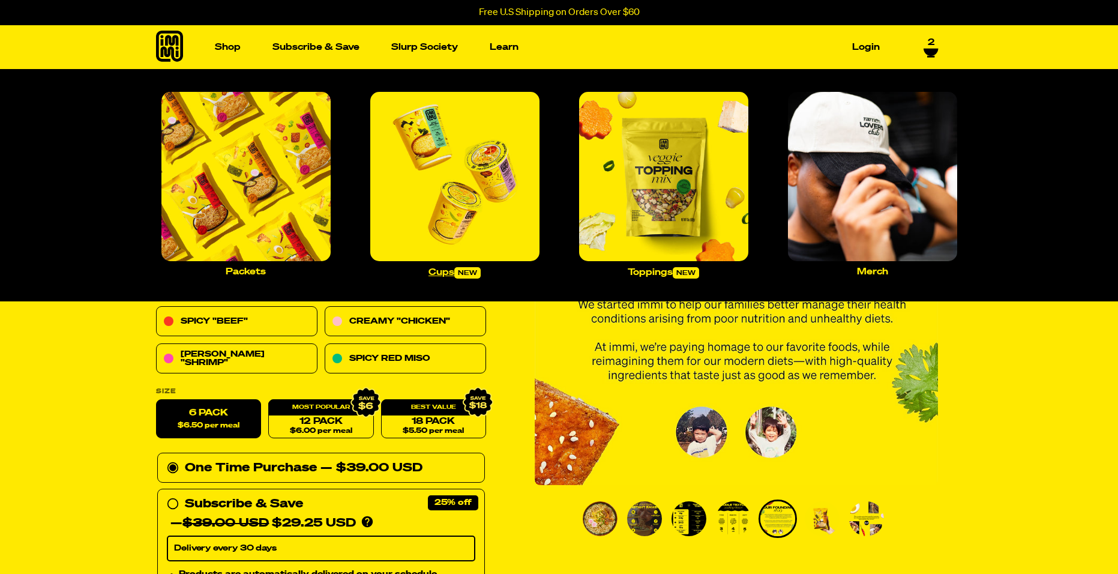
click at [448, 196] on img "Main navigation" at bounding box center [454, 176] width 169 height 169
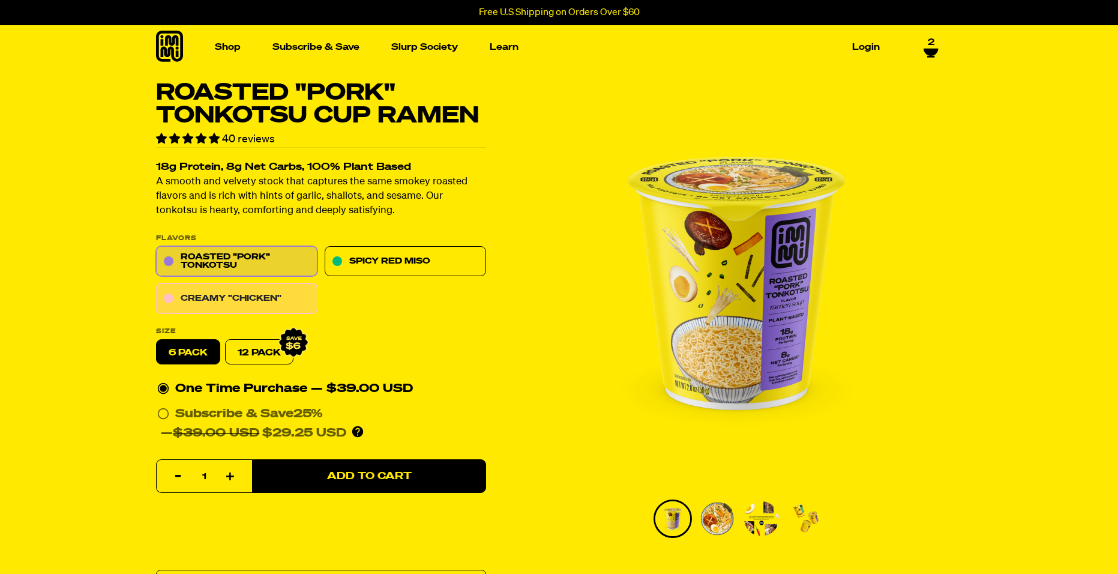
click at [303, 309] on link "Creamy "Chicken"" at bounding box center [236, 299] width 161 height 30
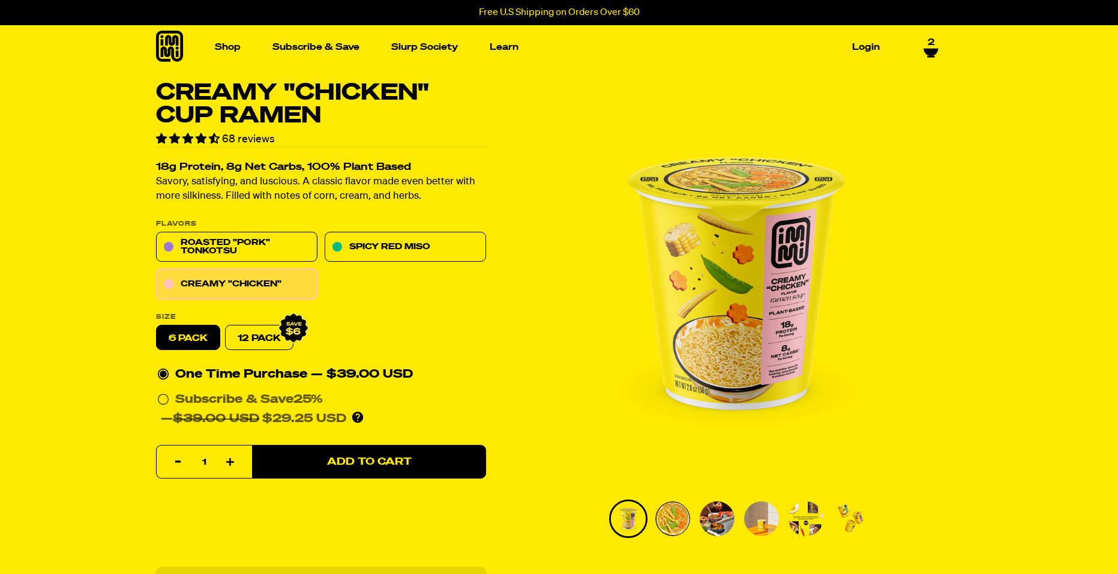
click at [681, 513] on img "Go to slide 2" at bounding box center [673, 518] width 35 height 35
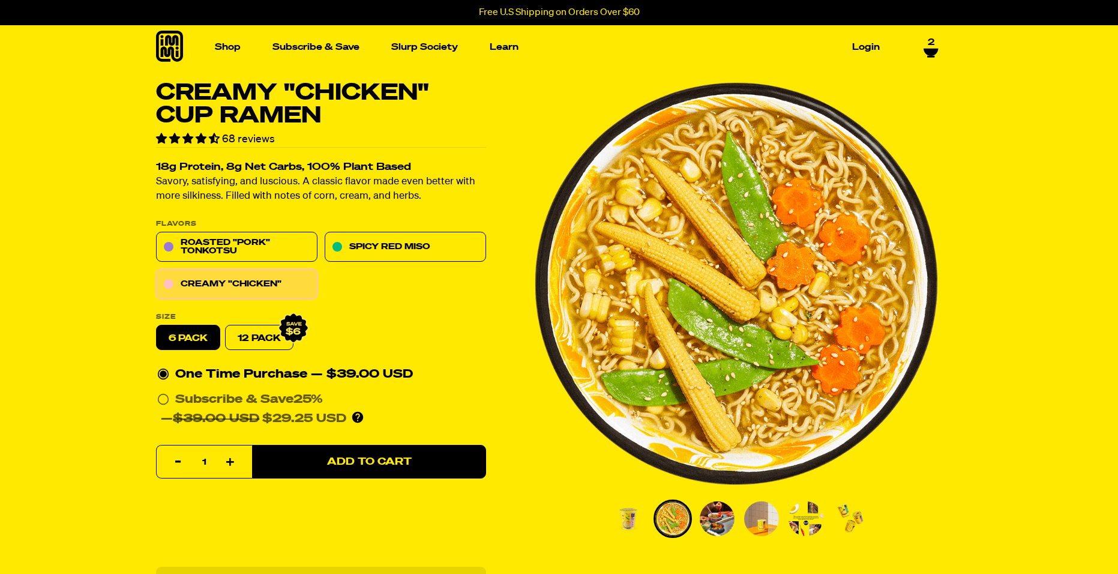
click at [719, 516] on img "Go to slide 3" at bounding box center [717, 518] width 35 height 35
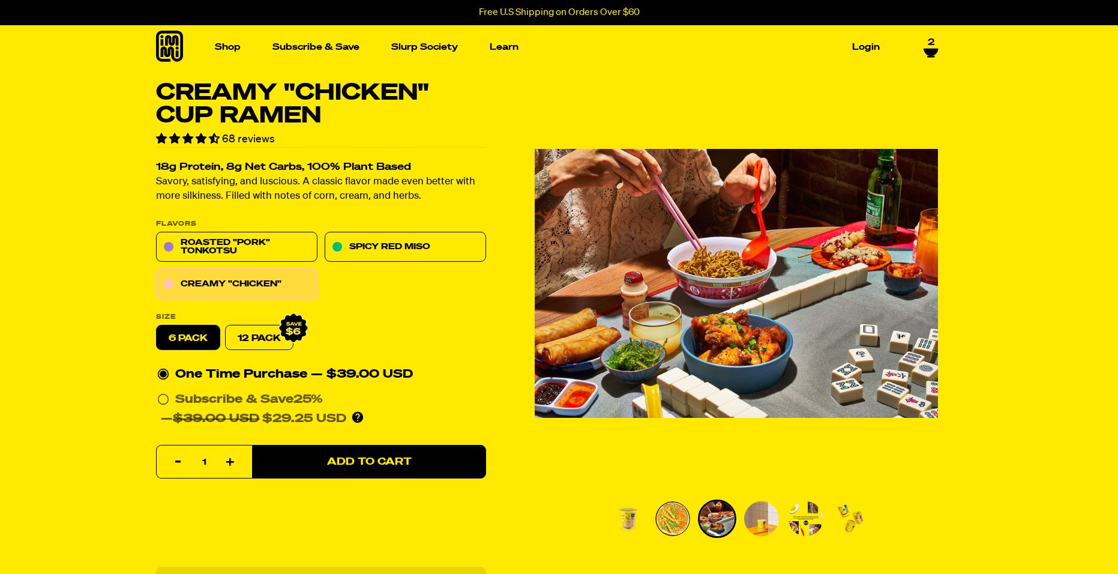
click at [761, 516] on img "Go to slide 4" at bounding box center [761, 518] width 35 height 35
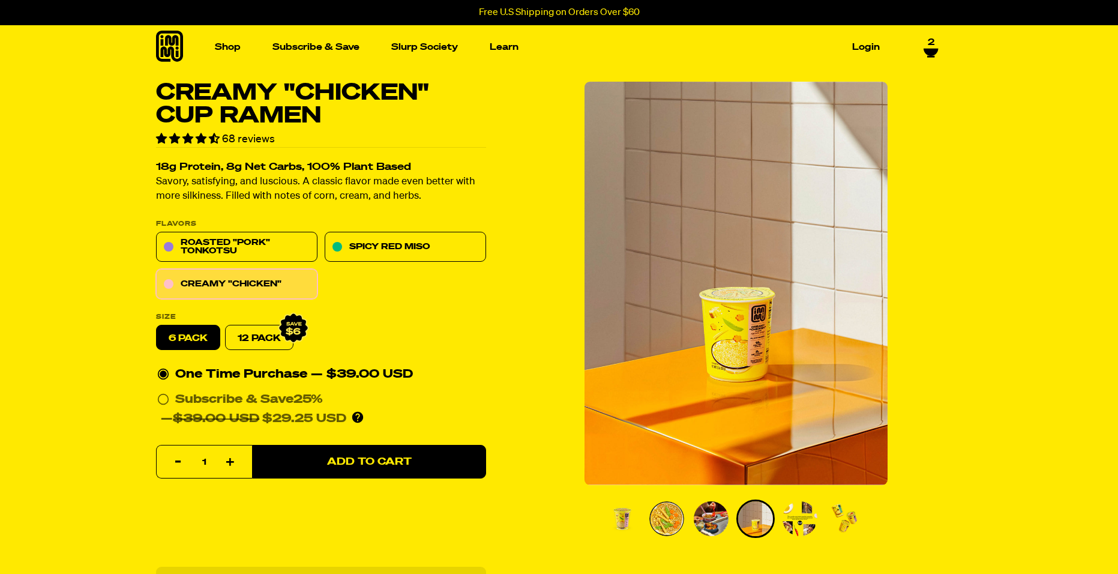
click at [798, 516] on img "Go to slide 5" at bounding box center [800, 518] width 35 height 35
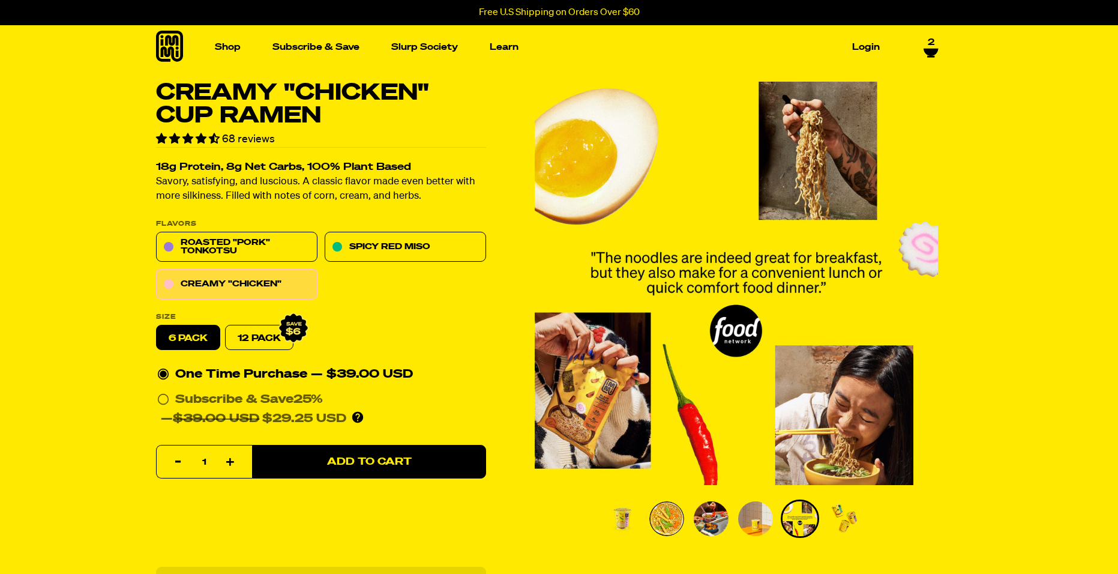
click at [836, 523] on img "Go to slide 6" at bounding box center [844, 518] width 35 height 35
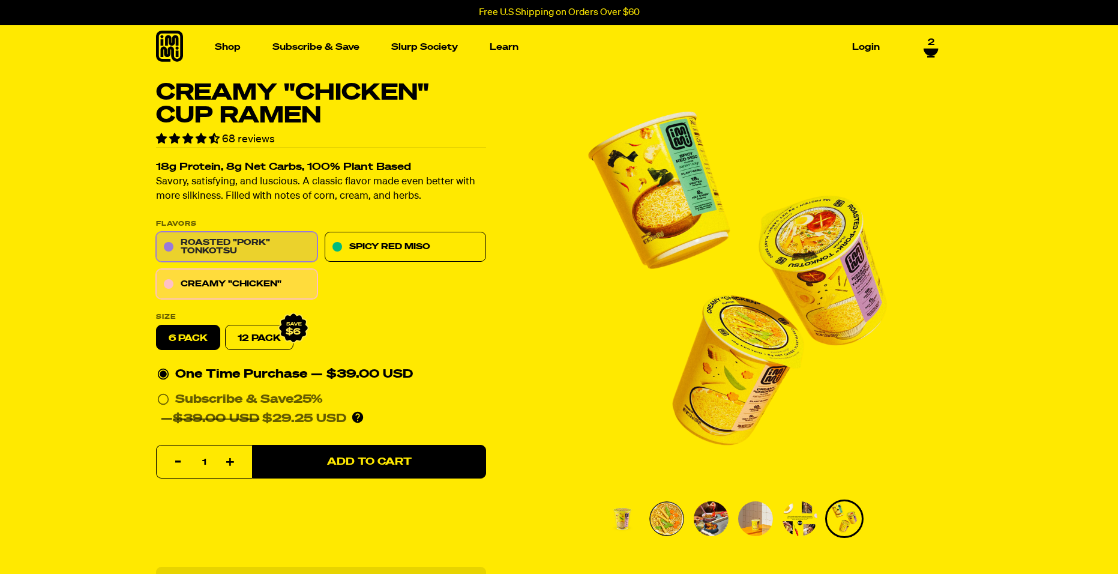
click at [279, 250] on link "Roasted "Pork" Tonkotsu" at bounding box center [236, 247] width 161 height 30
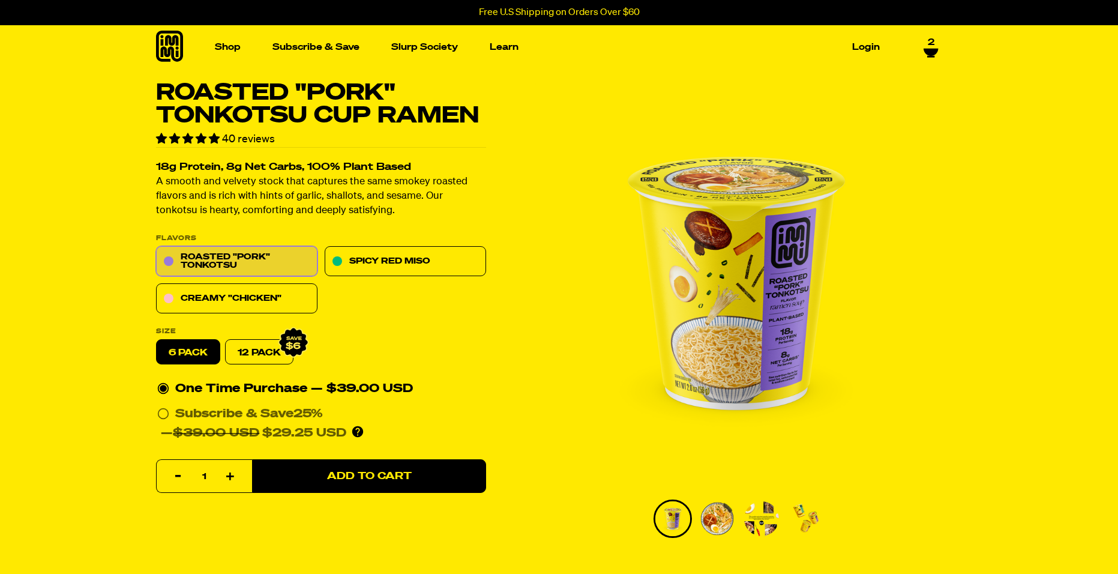
click at [722, 517] on img "Go to slide 2" at bounding box center [717, 518] width 35 height 35
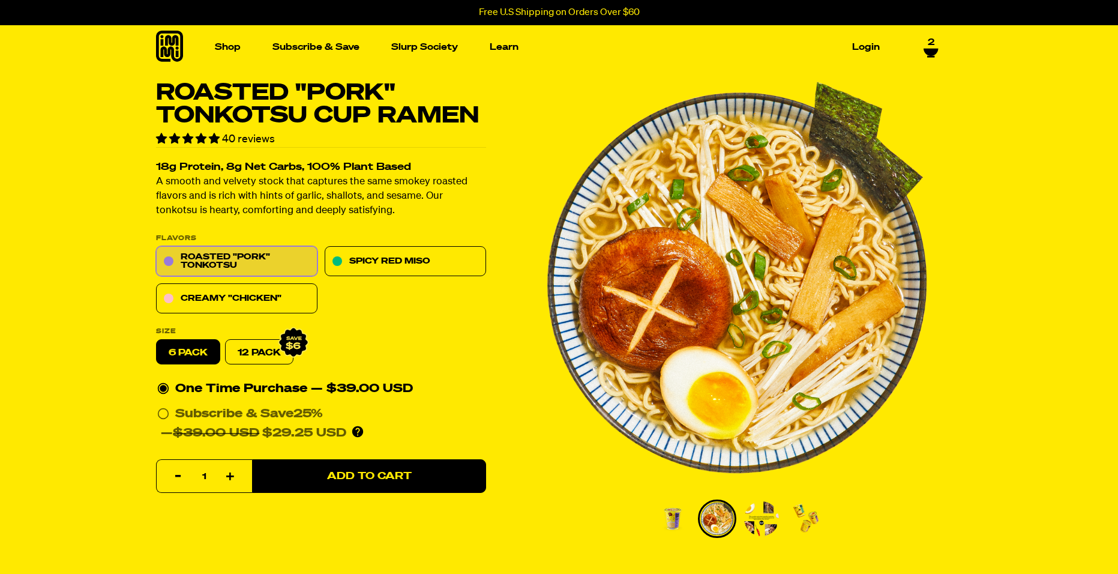
click at [755, 522] on img "Go to slide 3" at bounding box center [761, 518] width 35 height 35
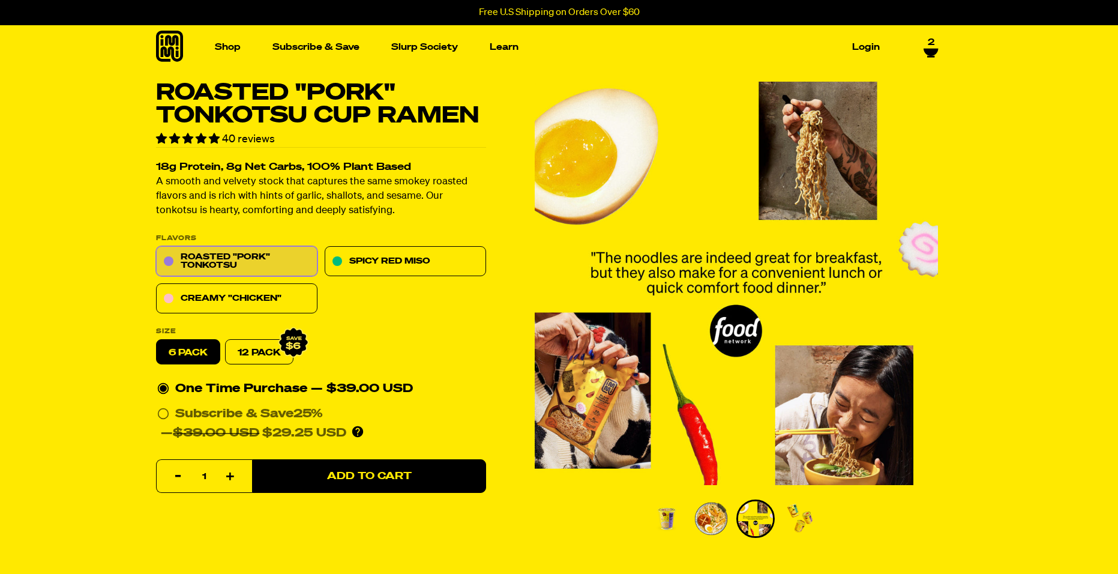
click at [796, 522] on img "Go to slide 4" at bounding box center [800, 518] width 35 height 35
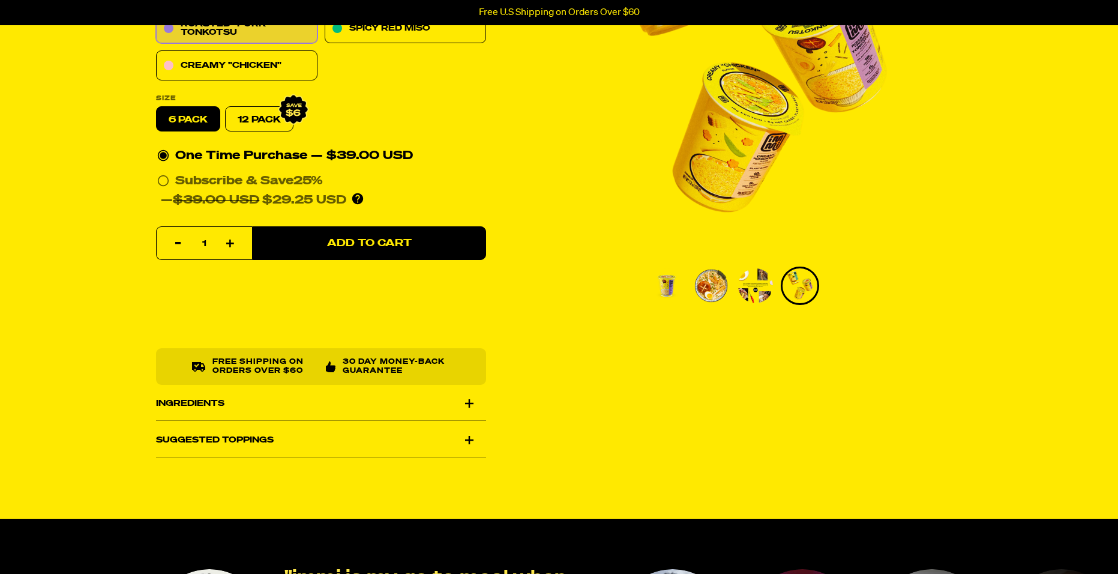
scroll to position [300, 0]
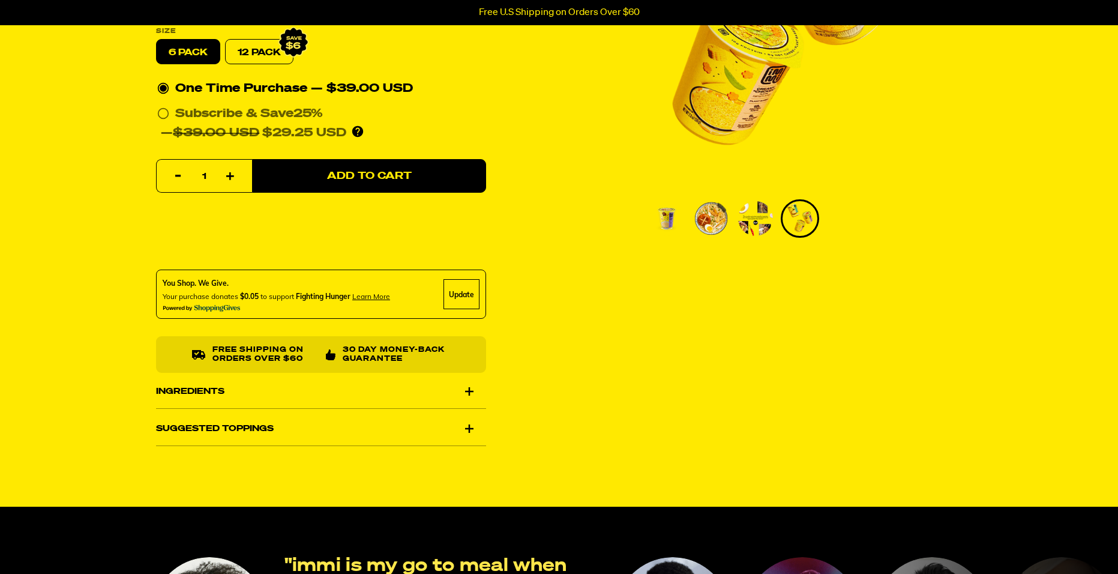
click at [472, 392] on div "Ingredients" at bounding box center [321, 392] width 330 height 34
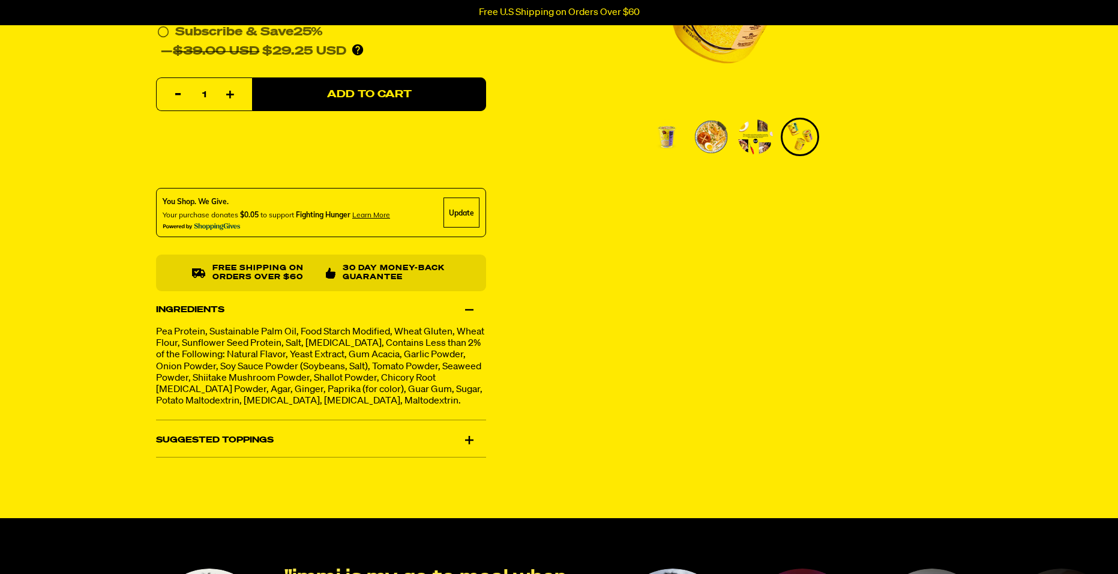
scroll to position [360, 0]
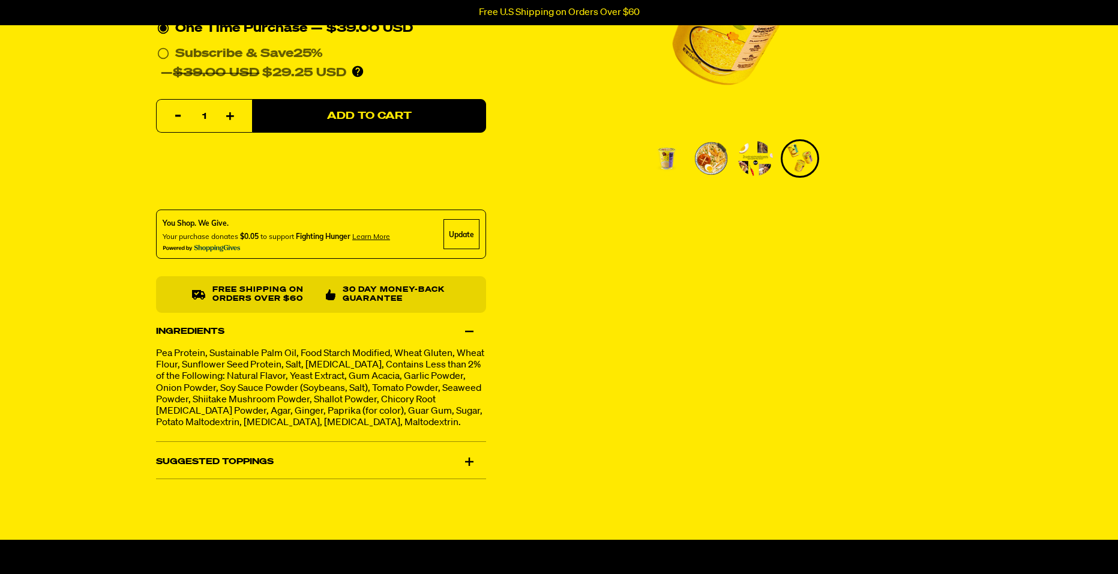
click at [477, 331] on div "Ingredients" at bounding box center [321, 332] width 330 height 34
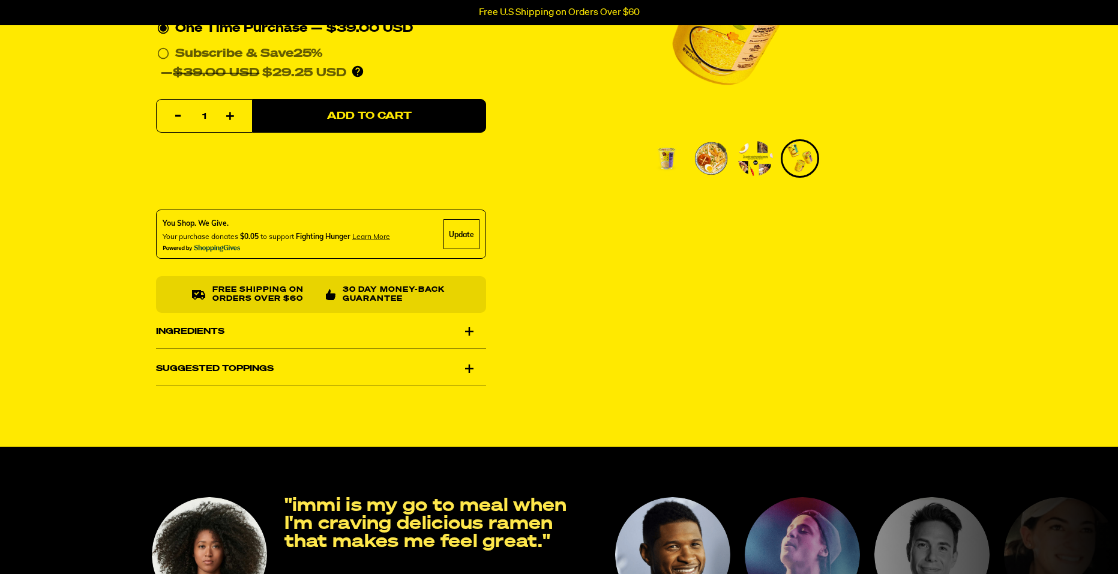
click at [466, 376] on div "Suggested Toppings" at bounding box center [321, 369] width 330 height 34
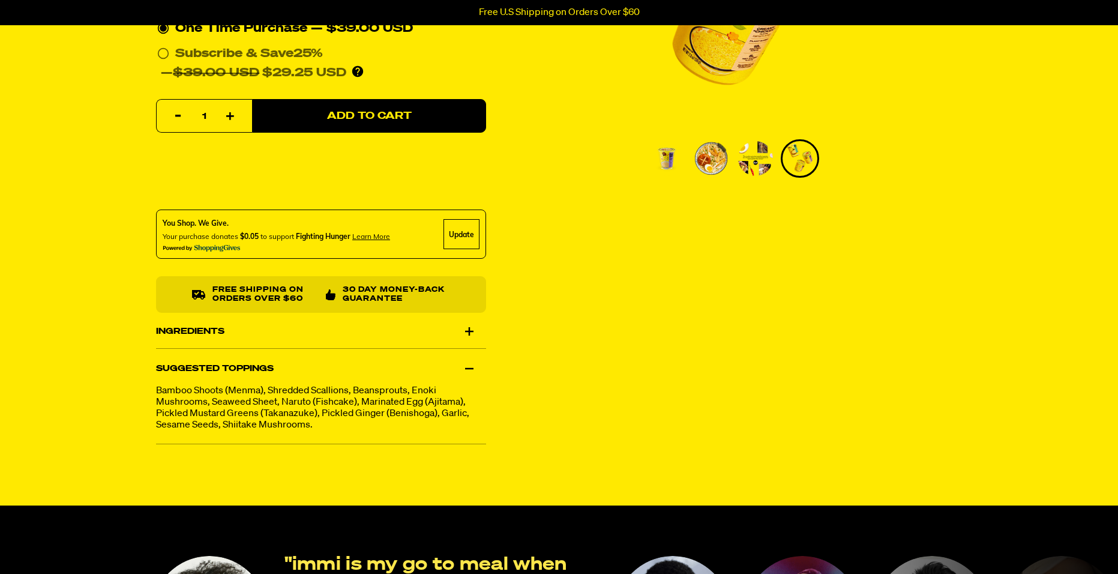
click at [467, 370] on div "Suggested Toppings" at bounding box center [321, 369] width 330 height 34
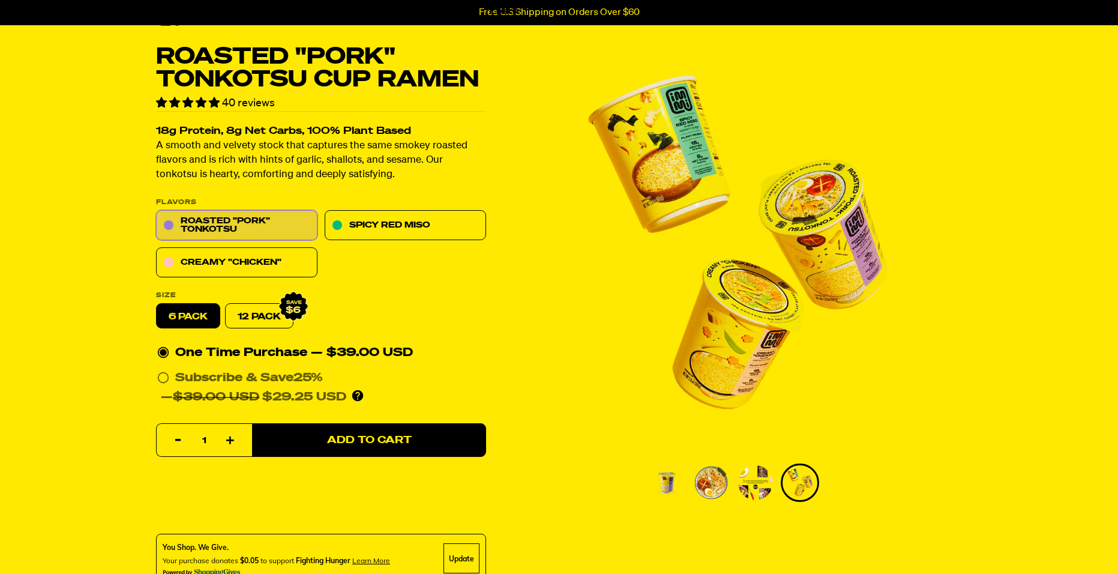
scroll to position [0, 0]
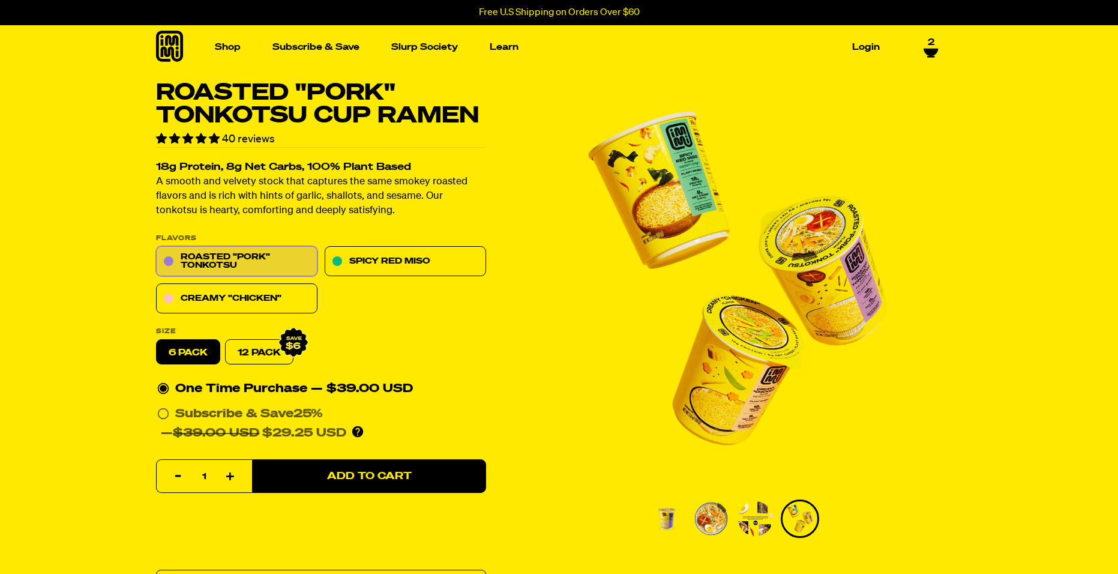
click at [672, 516] on img "Go to slide 1" at bounding box center [667, 518] width 35 height 35
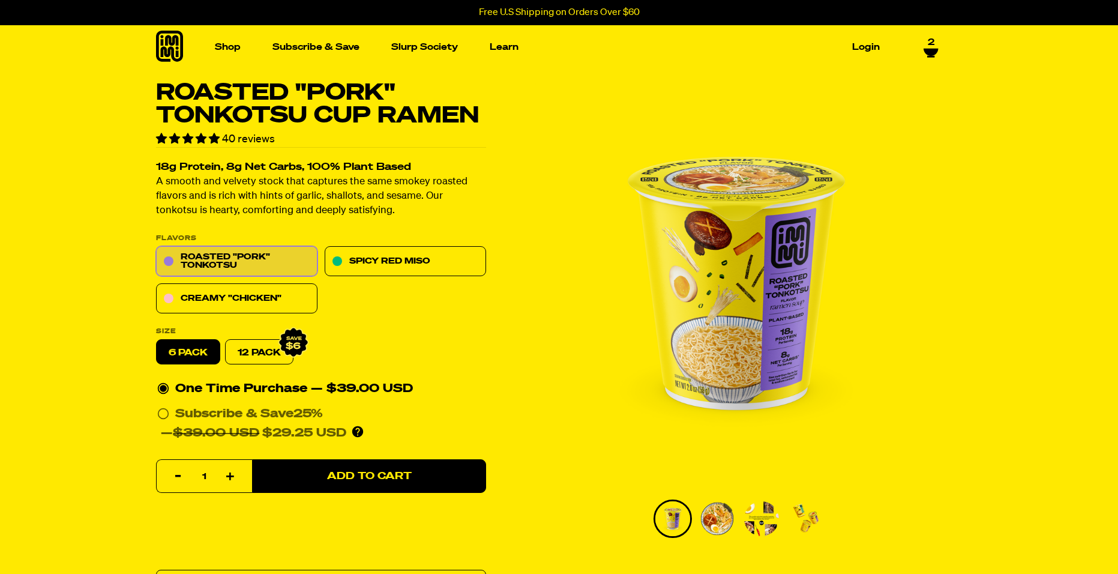
click at [736, 292] on img "1 of 4" at bounding box center [736, 283] width 403 height 403
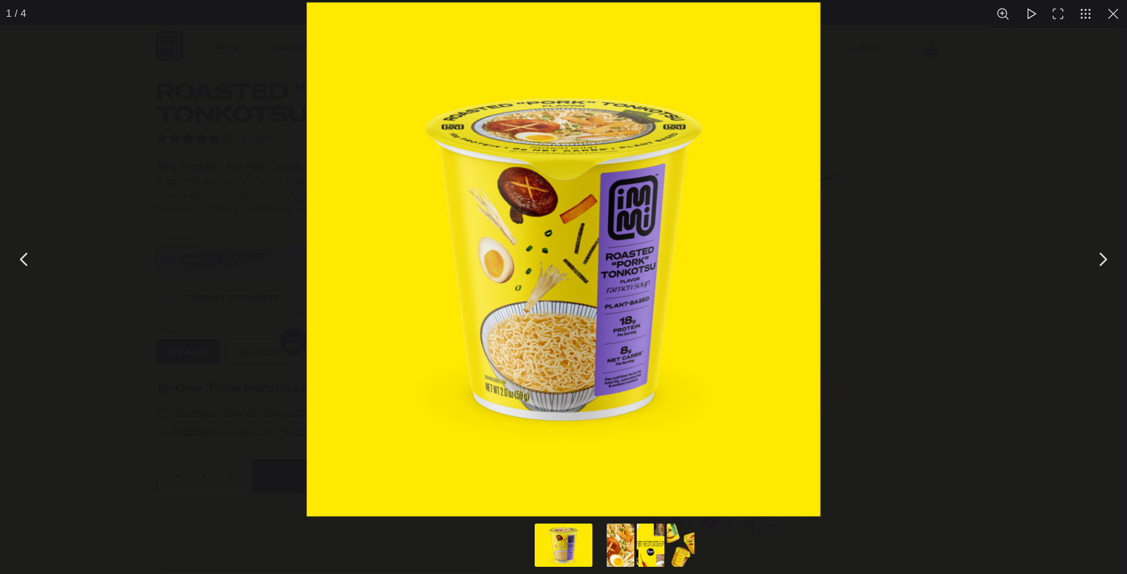
click at [579, 285] on img "You can close this modal content with the ESC key" at bounding box center [564, 259] width 514 height 514
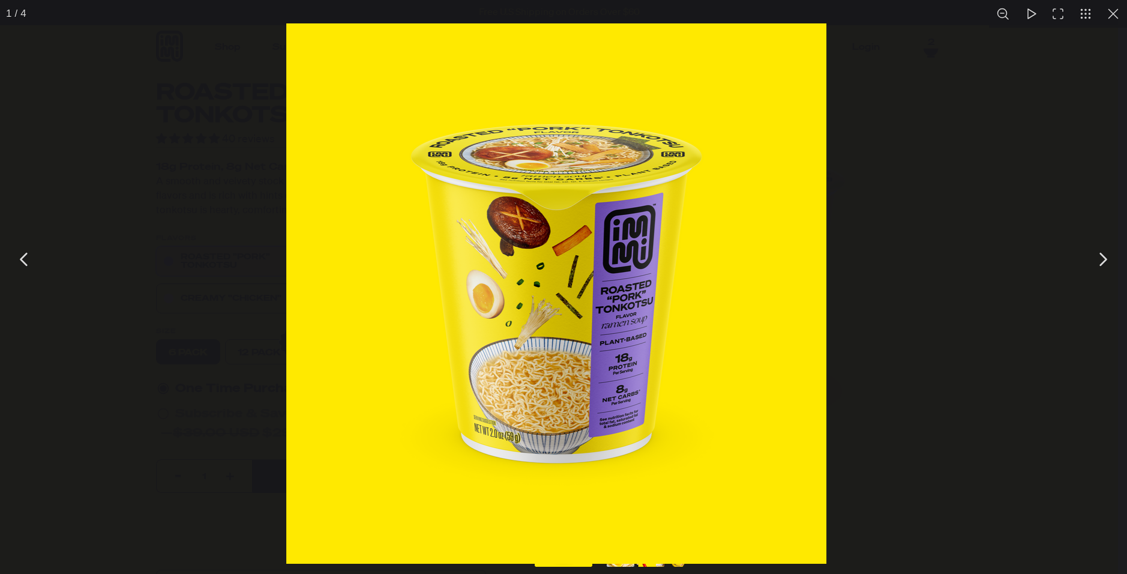
drag, startPoint x: 579, startPoint y: 285, endPoint x: 543, endPoint y: 335, distance: 61.8
click at [543, 335] on img "You can close this modal content with the ESC key" at bounding box center [556, 293] width 540 height 540
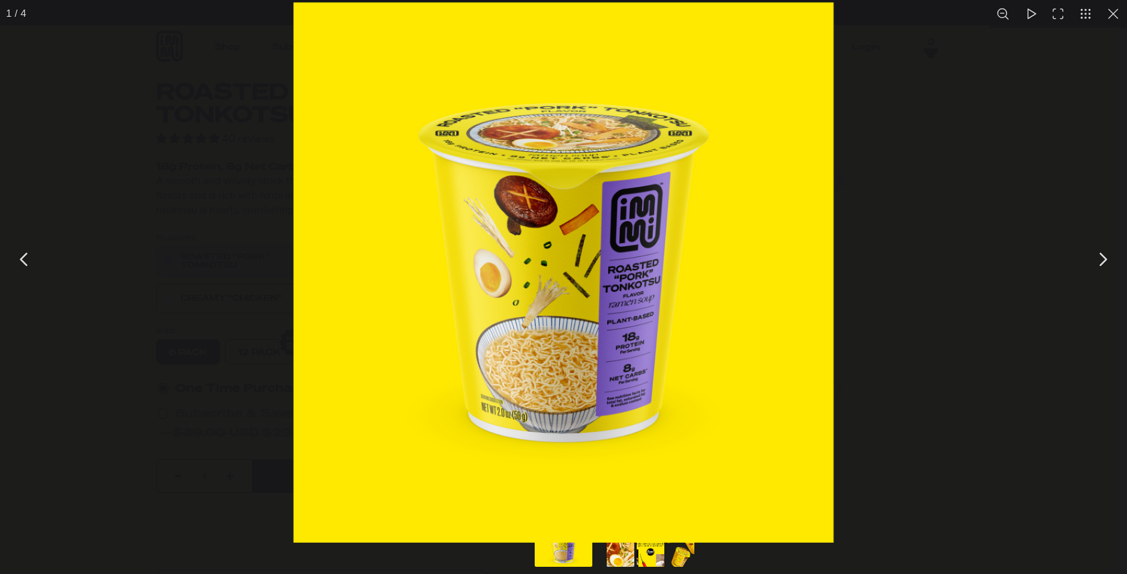
click at [556, 309] on img "You can close this modal content with the ESC key" at bounding box center [564, 272] width 540 height 540
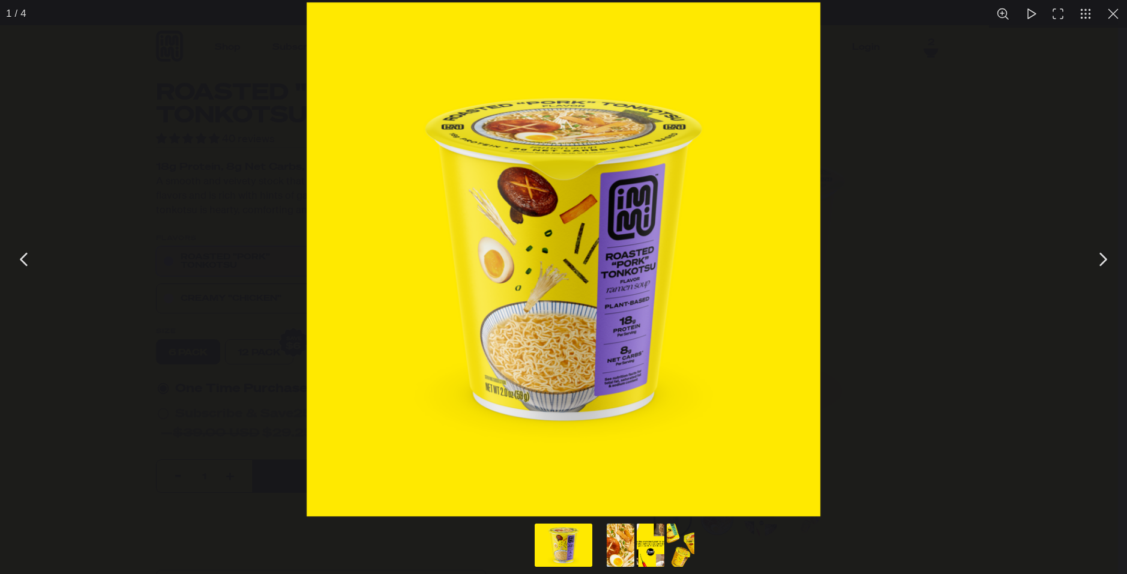
click at [977, 278] on div "You can close this modal content with the ESC key" at bounding box center [563, 259] width 1127 height 519
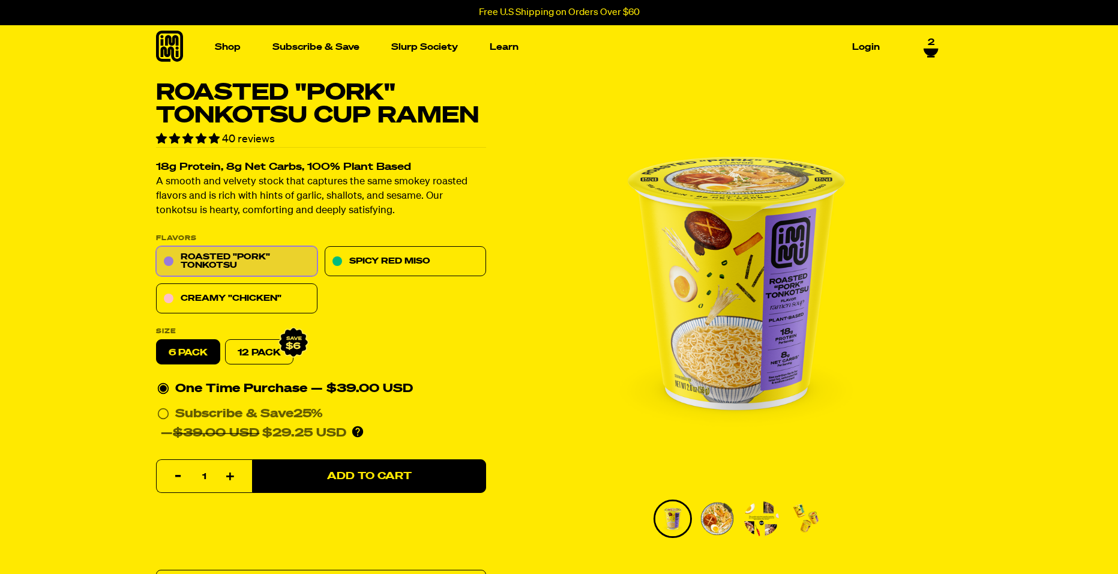
click at [752, 513] on img "Go to slide 3" at bounding box center [761, 518] width 35 height 35
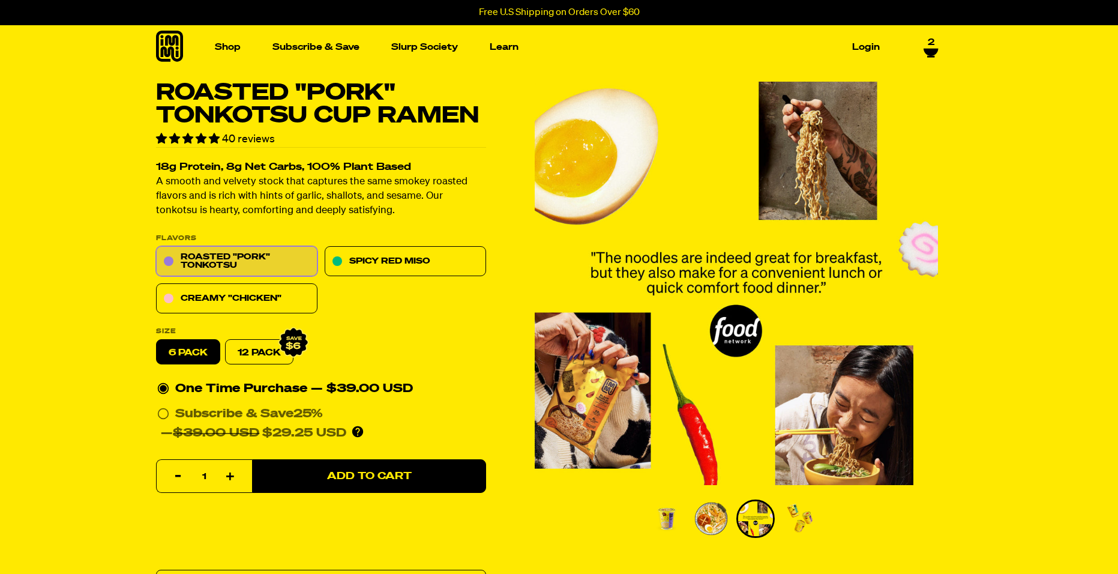
click at [712, 513] on img "Go to slide 2" at bounding box center [711, 518] width 35 height 35
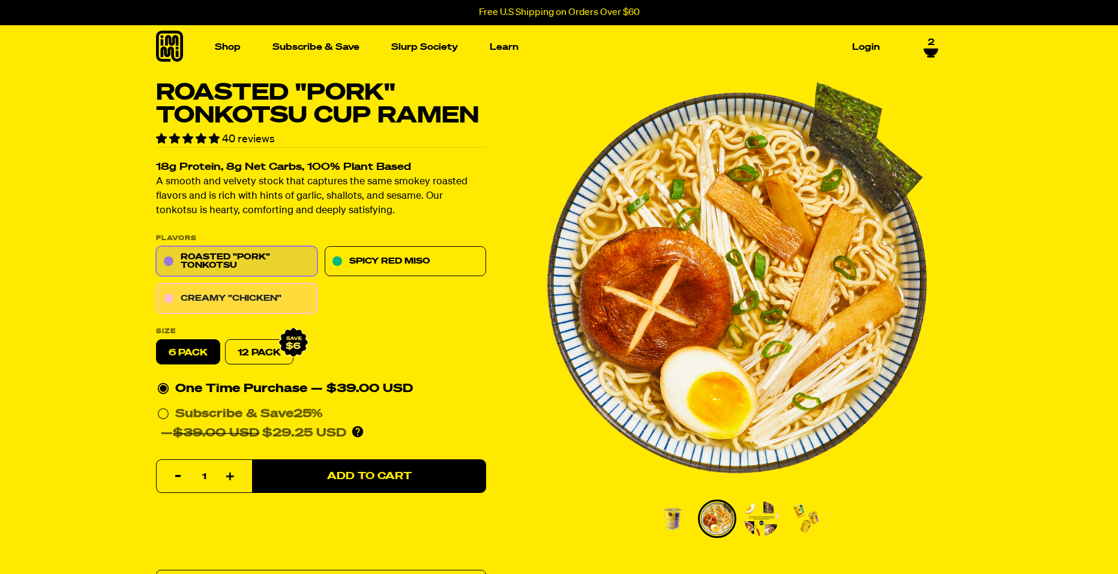
click at [258, 298] on link "Creamy "Chicken"" at bounding box center [236, 299] width 161 height 30
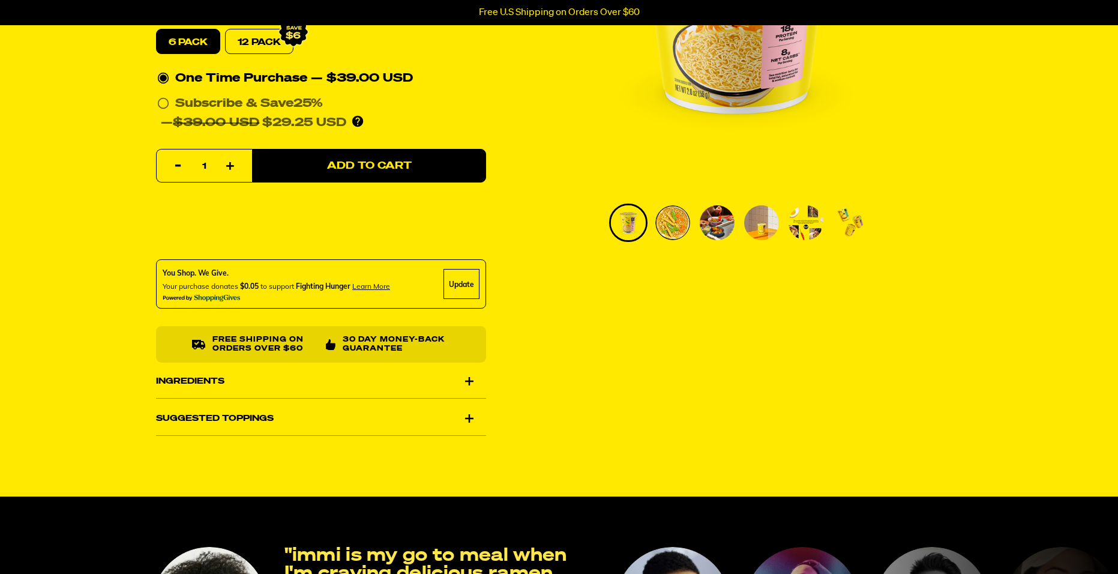
scroll to position [300, 0]
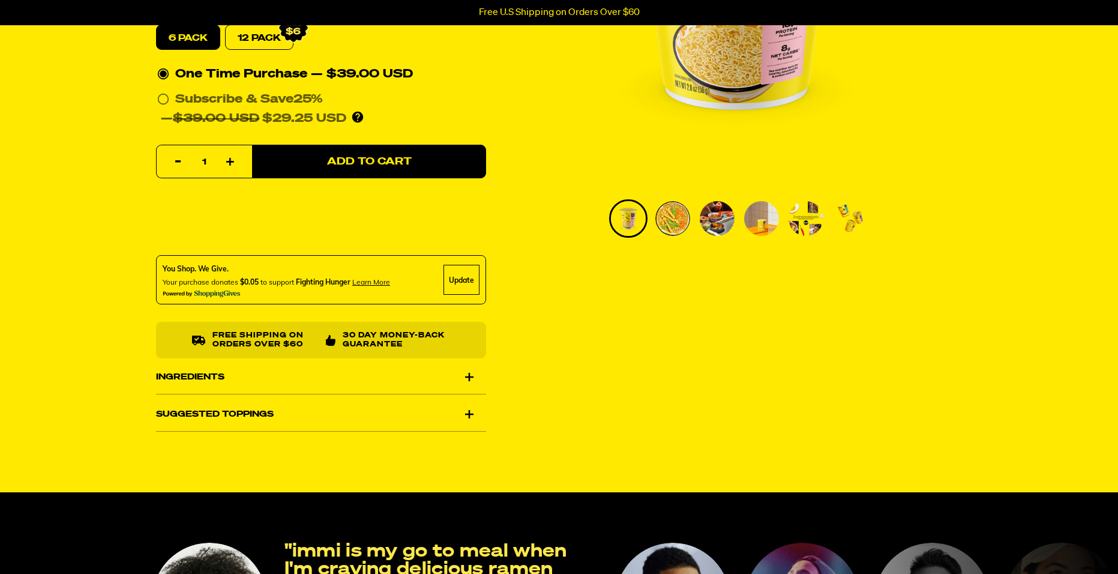
click at [474, 421] on div "Suggested Toppings" at bounding box center [321, 414] width 330 height 34
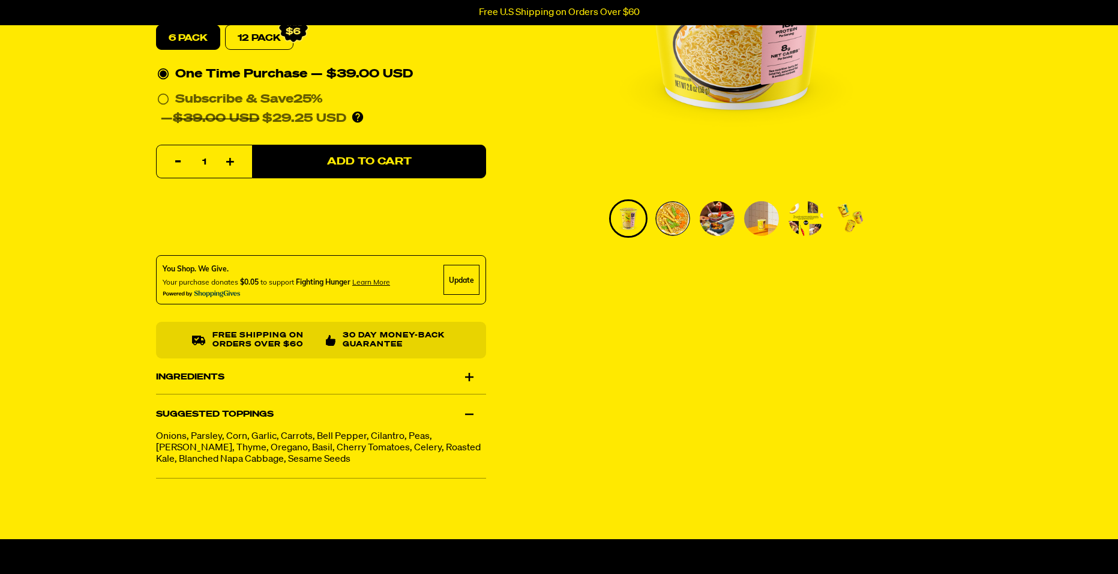
click at [469, 409] on div "Suggested Toppings" at bounding box center [321, 414] width 330 height 34
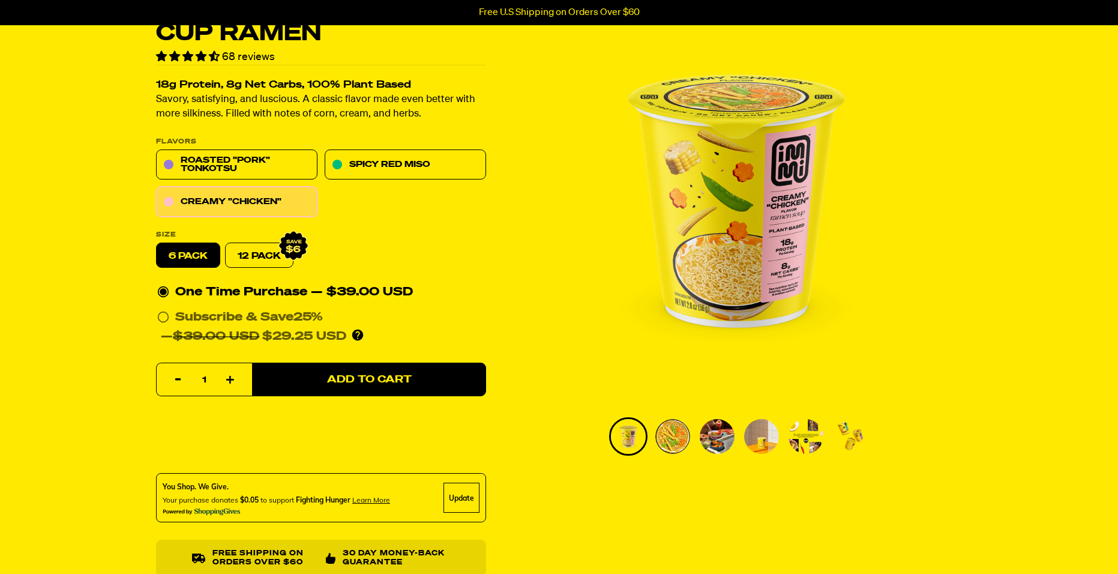
scroll to position [60, 0]
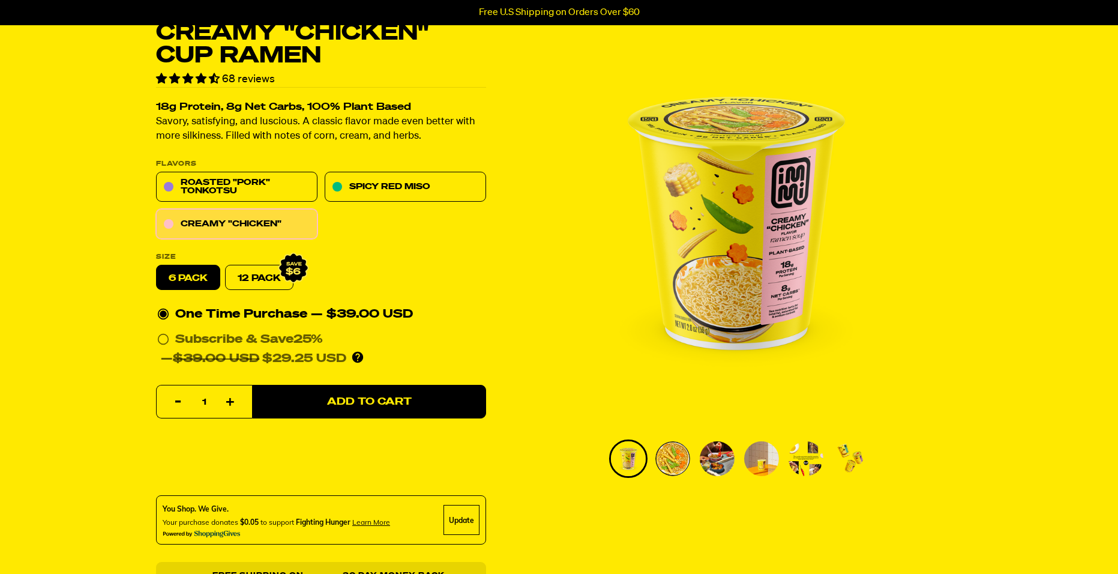
click at [805, 459] on img "Go to slide 5" at bounding box center [806, 458] width 35 height 35
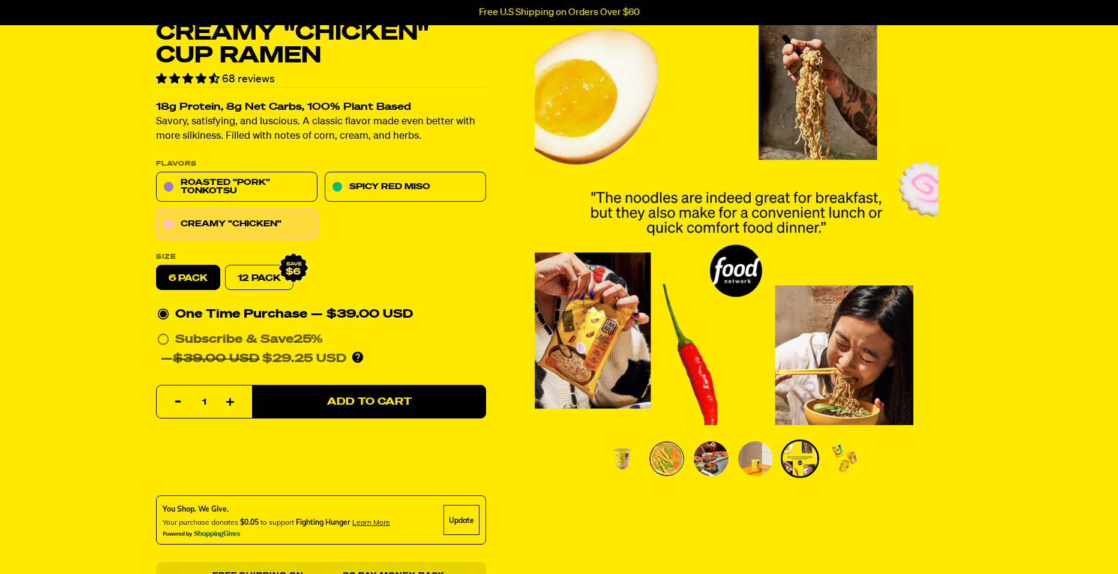
click at [841, 458] on img "Go to slide 6" at bounding box center [844, 458] width 35 height 35
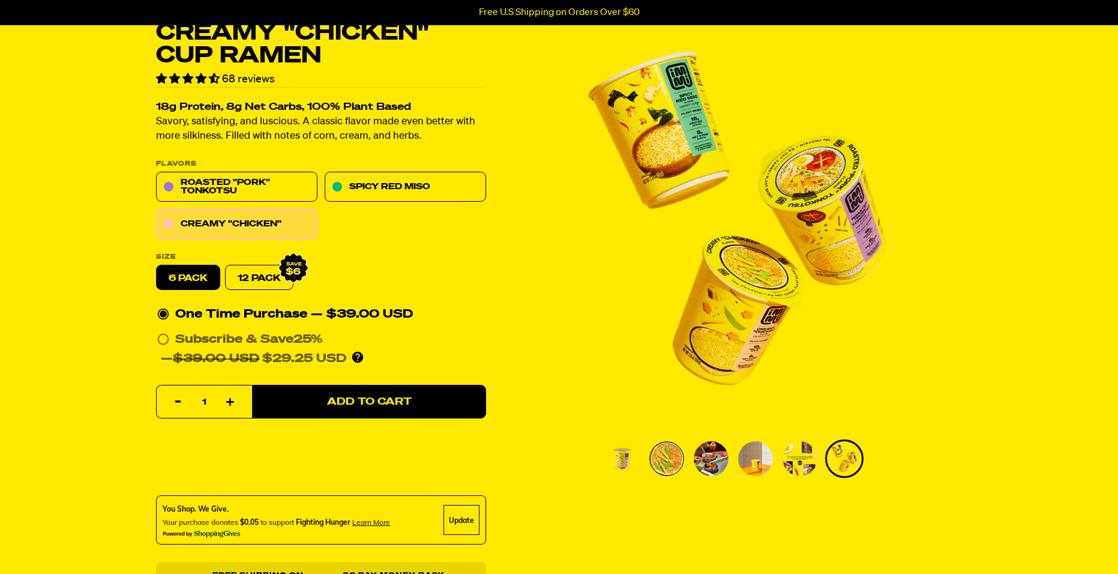
click at [752, 457] on img "Go to slide 4" at bounding box center [755, 458] width 35 height 35
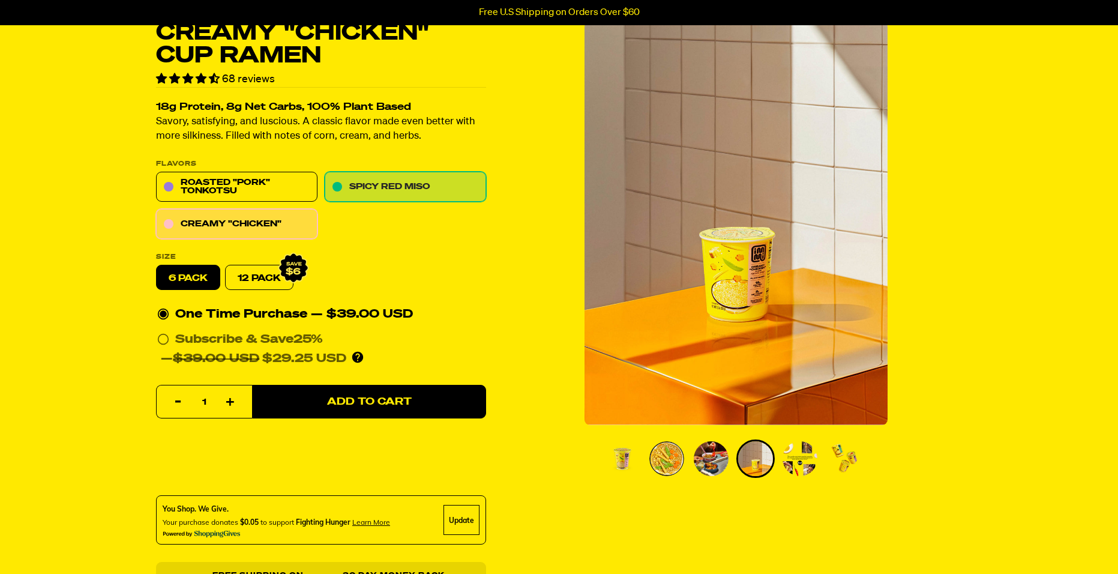
click at [427, 194] on link "Spicy Red Miso" at bounding box center [405, 187] width 161 height 30
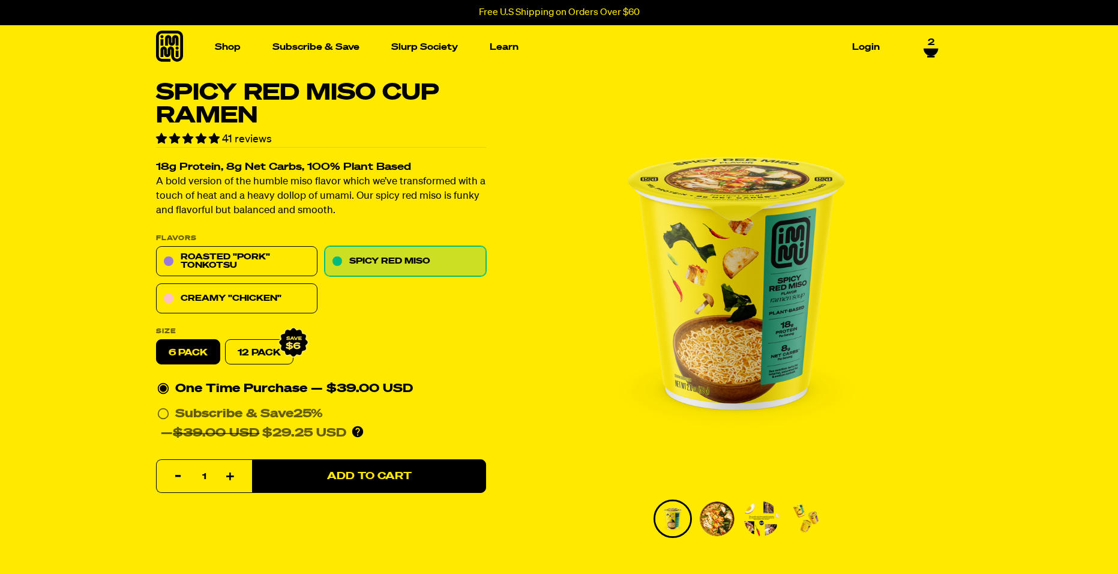
click at [720, 519] on img "Go to slide 2" at bounding box center [717, 518] width 35 height 35
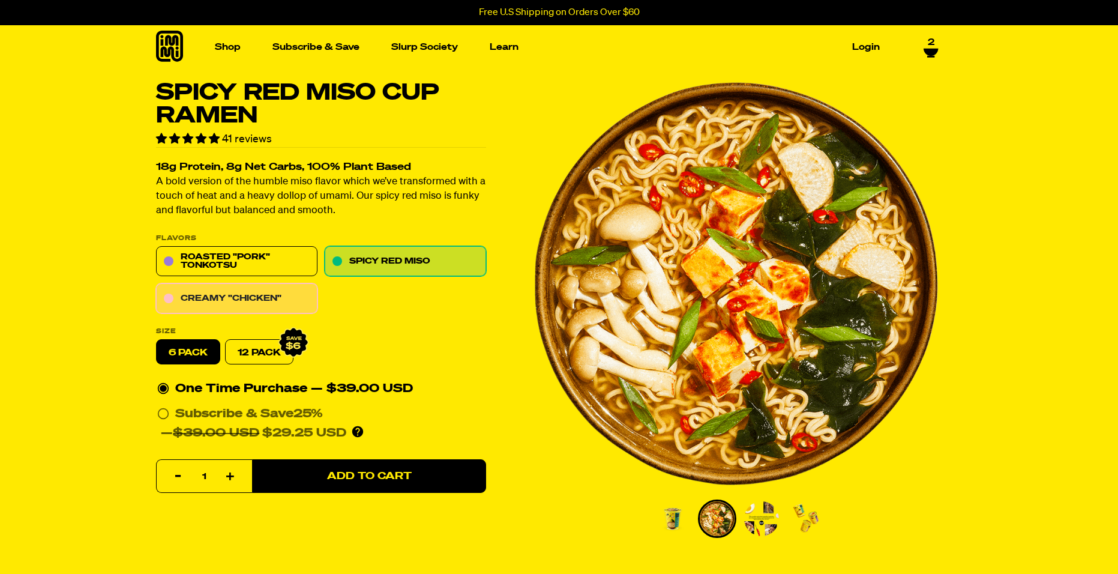
click at [258, 299] on link "Creamy "Chicken"" at bounding box center [236, 299] width 161 height 30
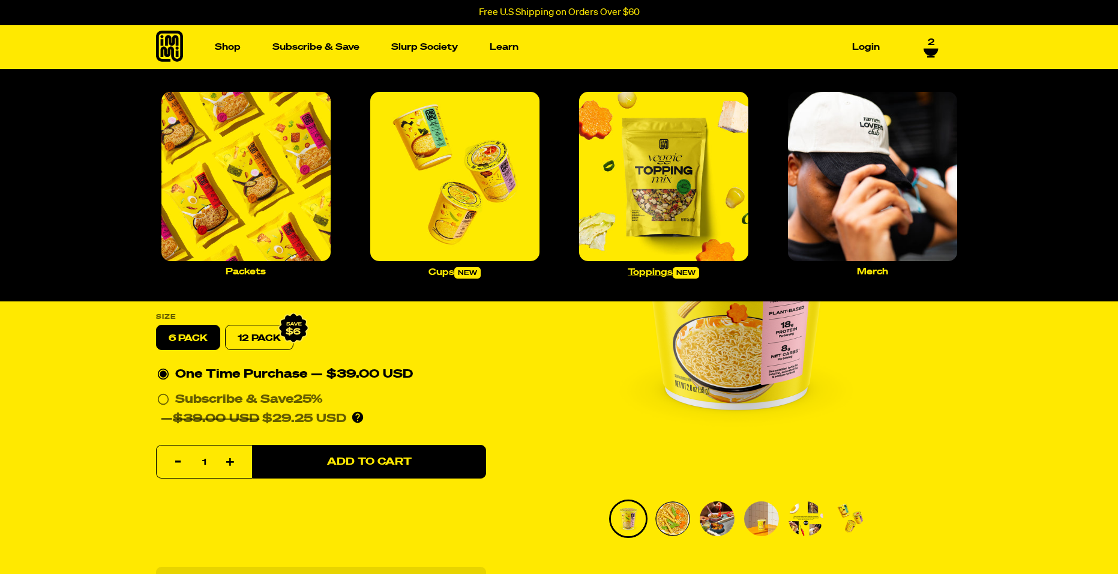
click at [689, 208] on img "Main navigation" at bounding box center [663, 176] width 169 height 169
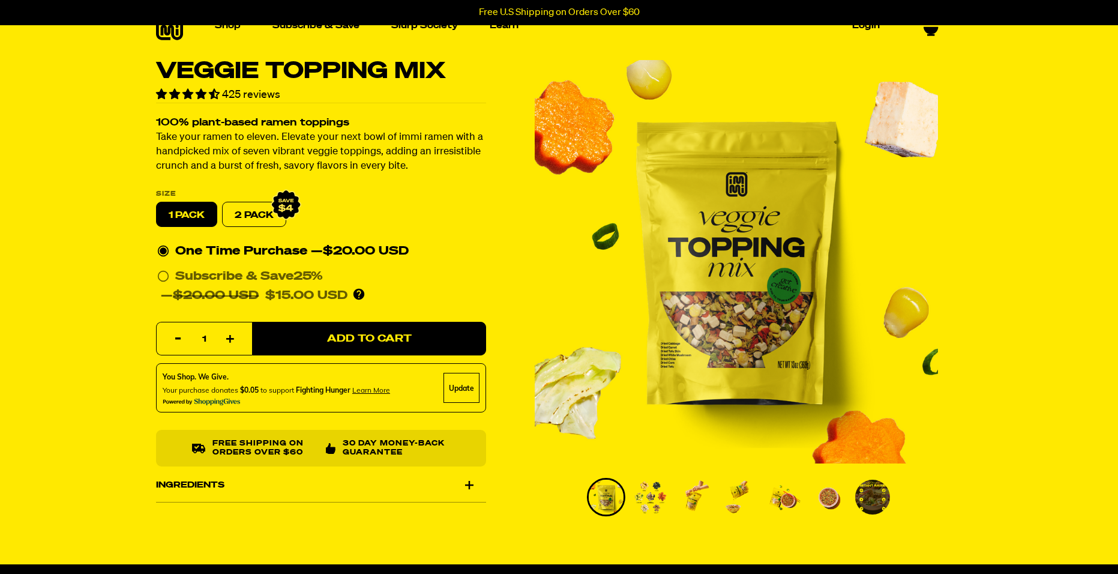
scroll to position [60, 0]
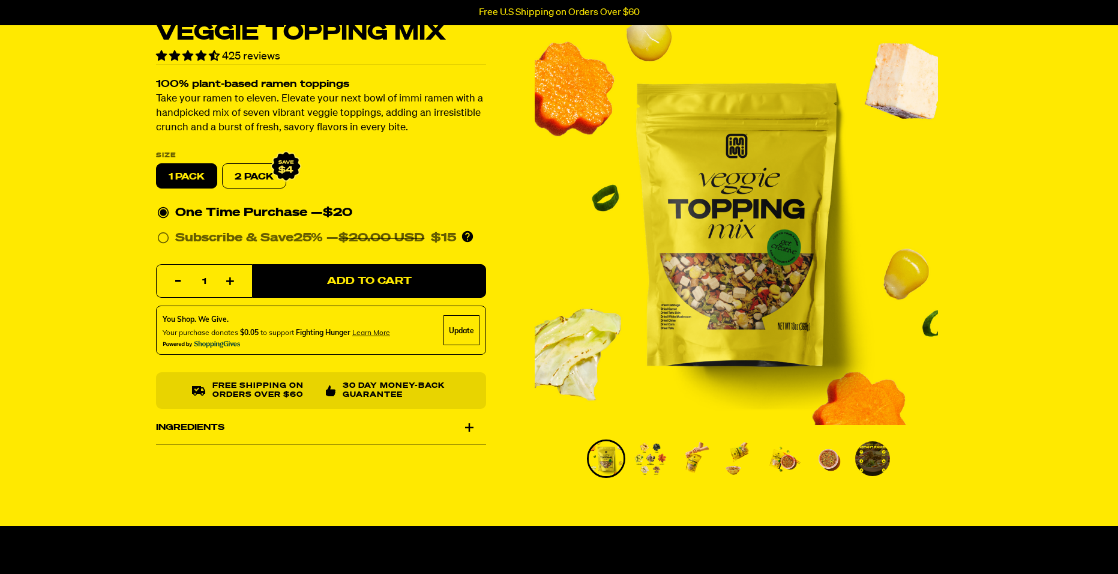
click at [466, 430] on div "Ingredients" at bounding box center [321, 428] width 330 height 34
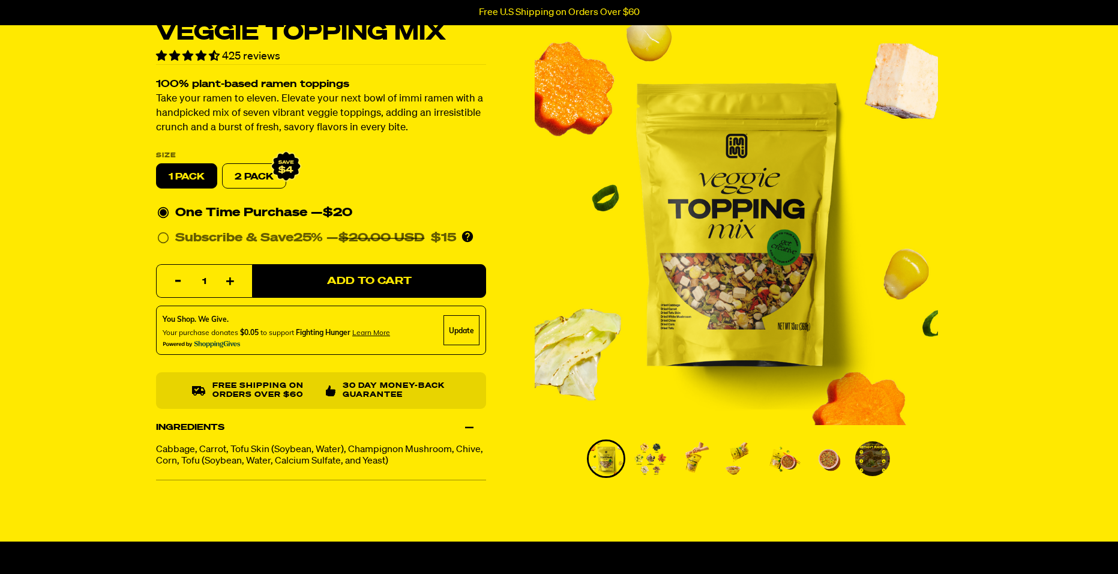
click at [468, 430] on div "Ingredients" at bounding box center [321, 428] width 330 height 34
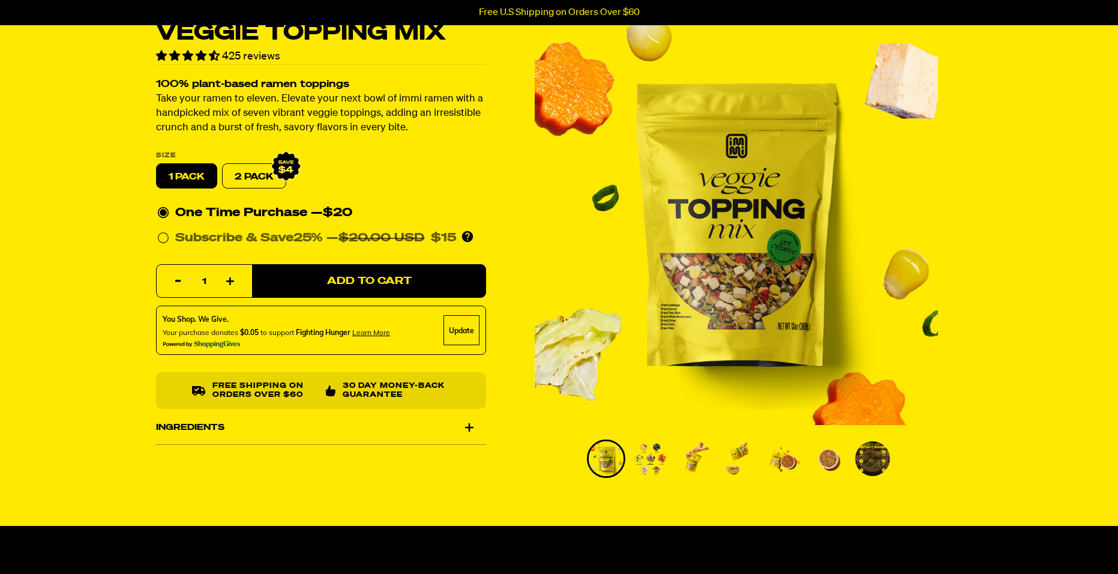
click at [646, 465] on img "Go to slide 2" at bounding box center [650, 458] width 35 height 35
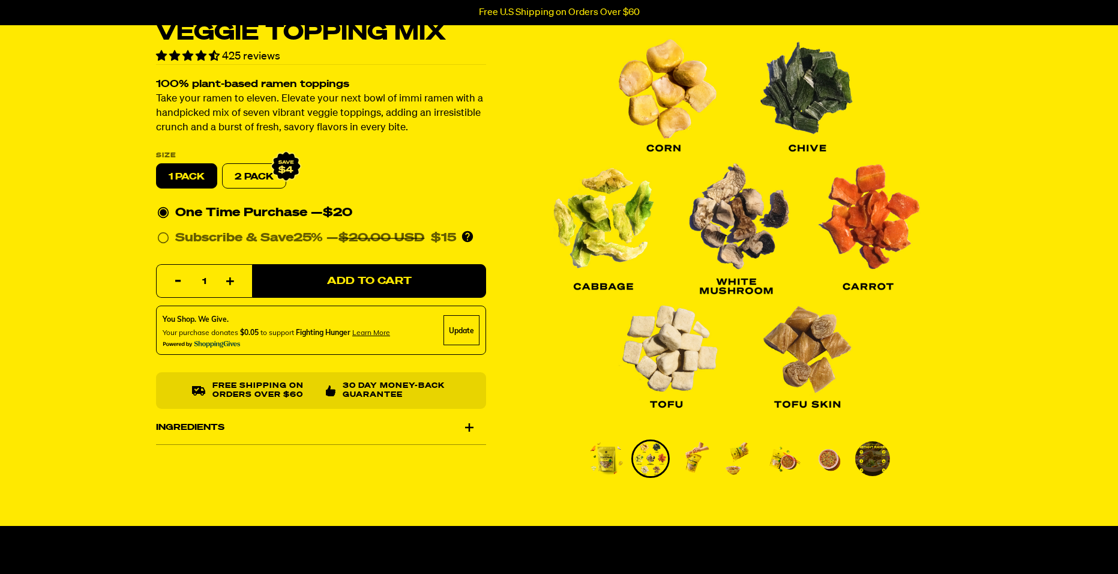
scroll to position [0, 0]
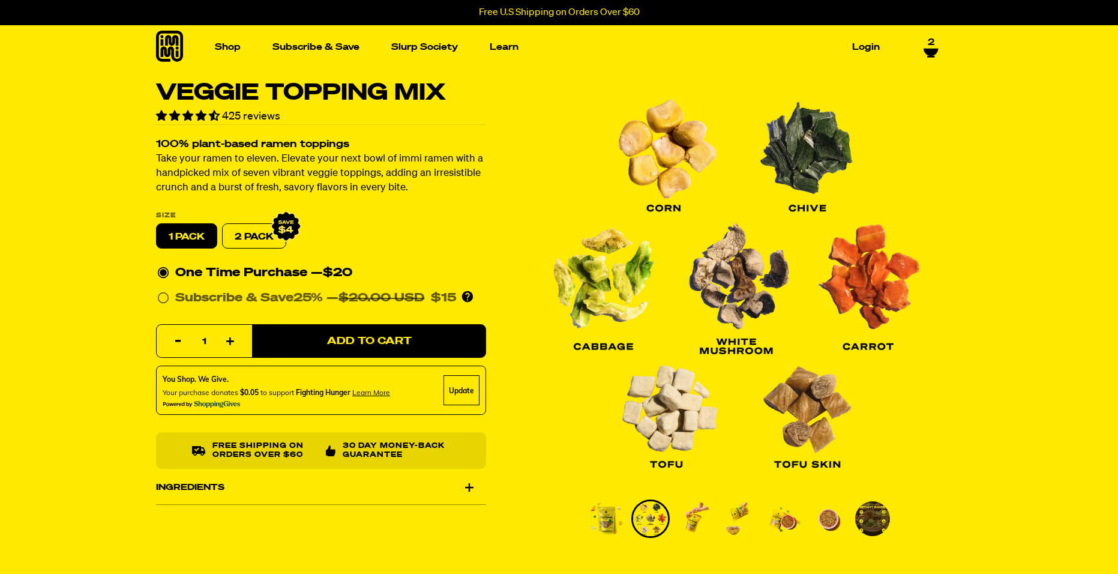
click at [735, 523] on img "Go to slide 4" at bounding box center [739, 518] width 35 height 35
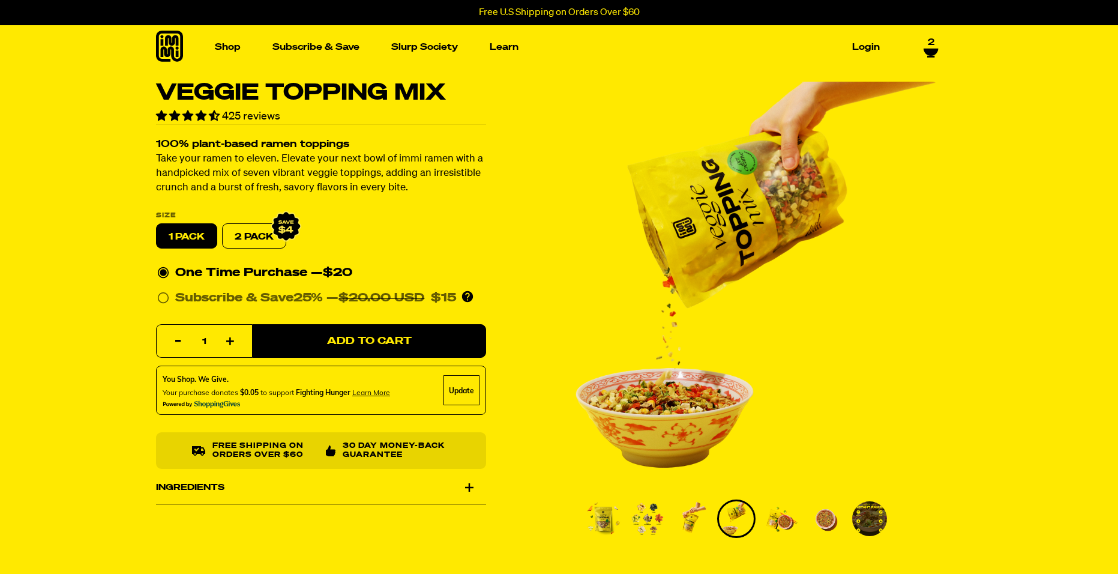
click at [692, 517] on img "Go to slide 3" at bounding box center [692, 518] width 35 height 35
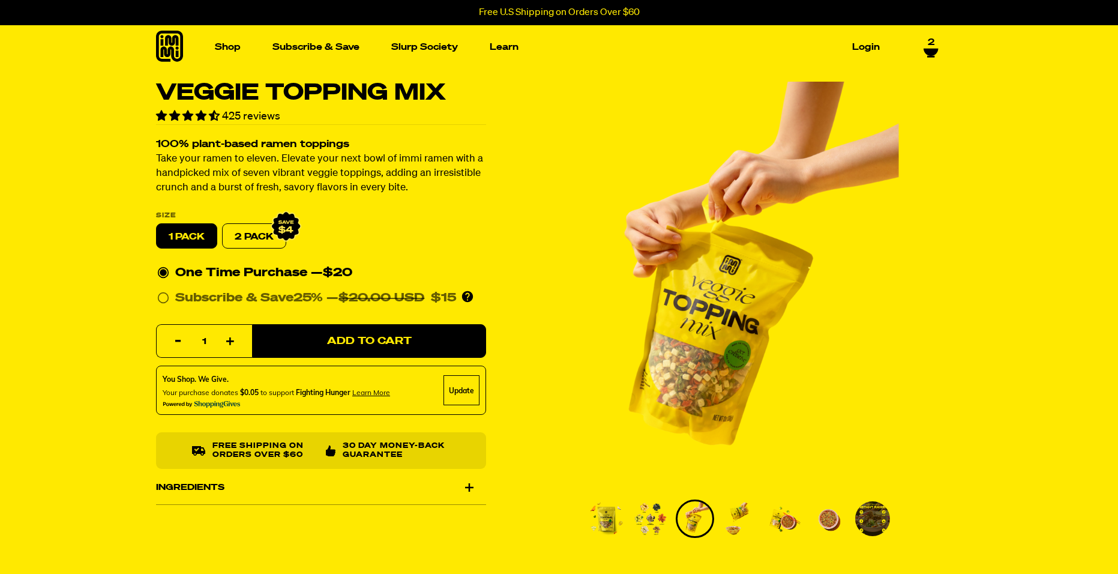
click at [785, 522] on img "Go to slide 5" at bounding box center [784, 518] width 35 height 35
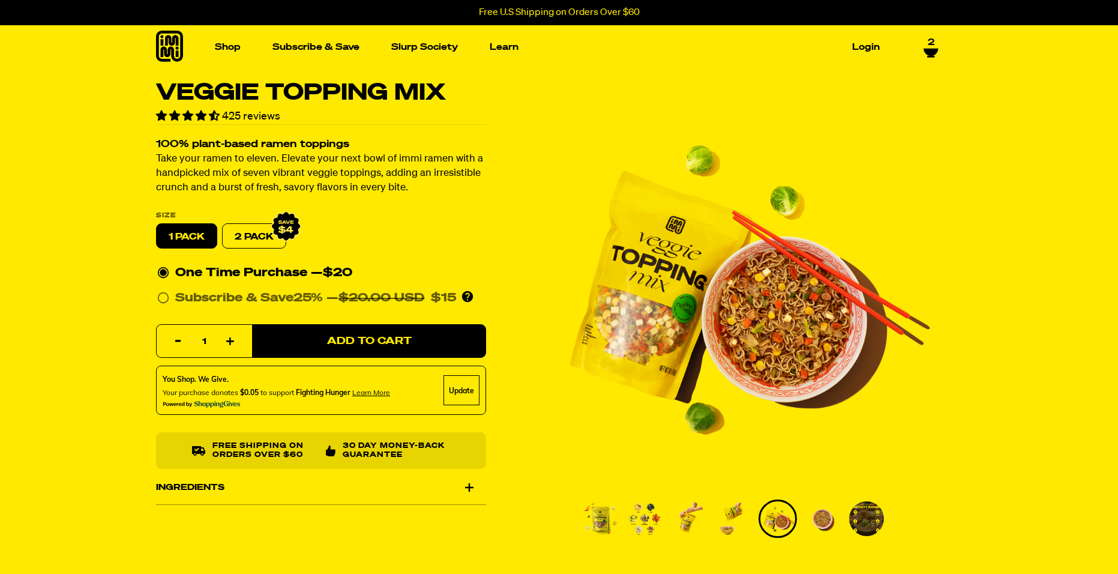
click at [832, 519] on img "Go to slide 6" at bounding box center [822, 518] width 35 height 35
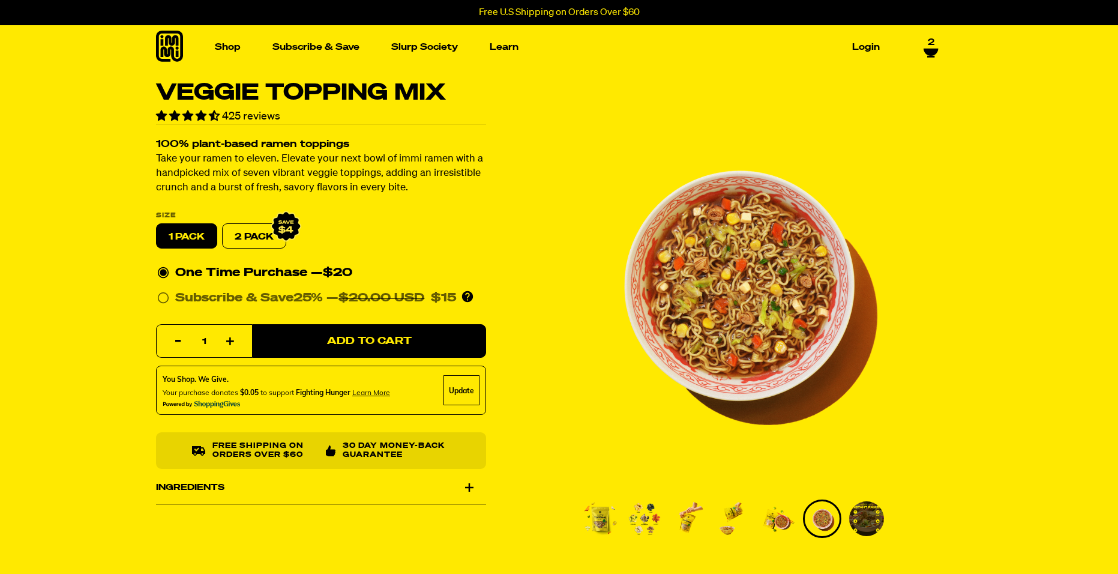
click at [878, 518] on img "Go to slide 7" at bounding box center [866, 518] width 35 height 35
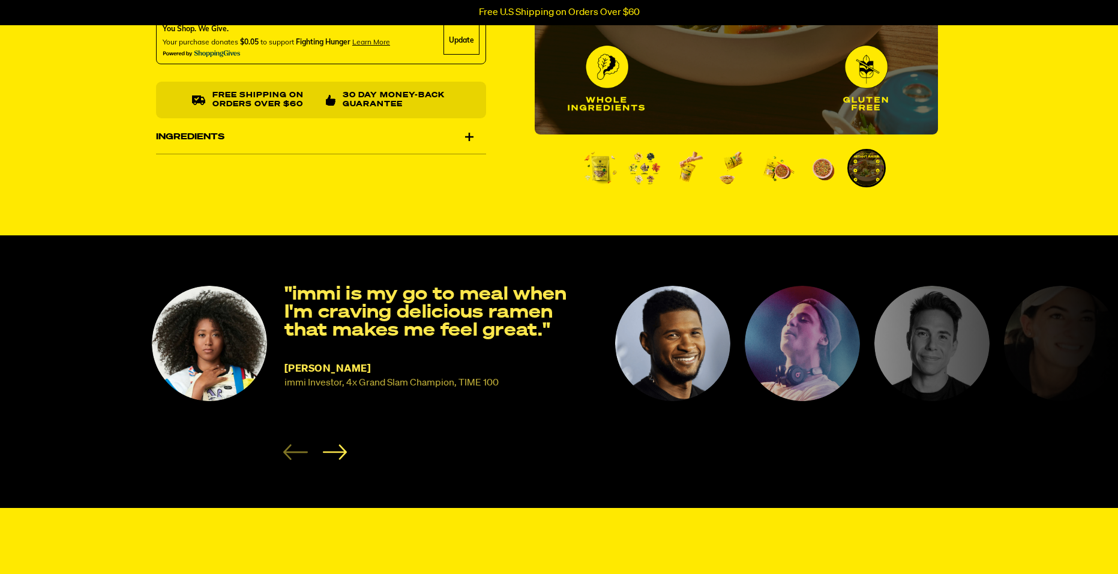
scroll to position [360, 0]
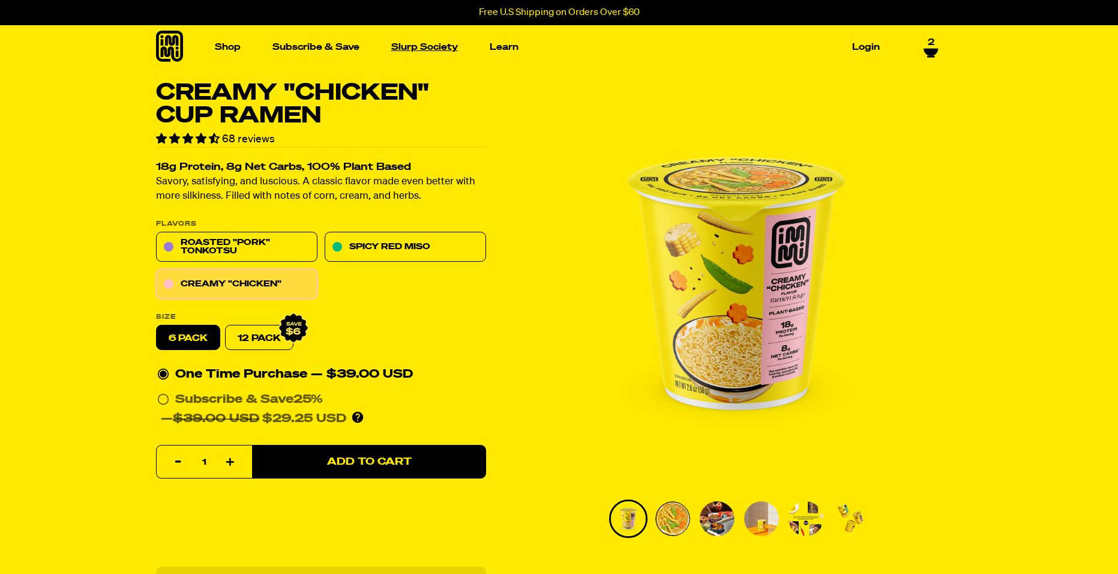
click at [437, 47] on link "Slurp Society" at bounding box center [425, 47] width 76 height 19
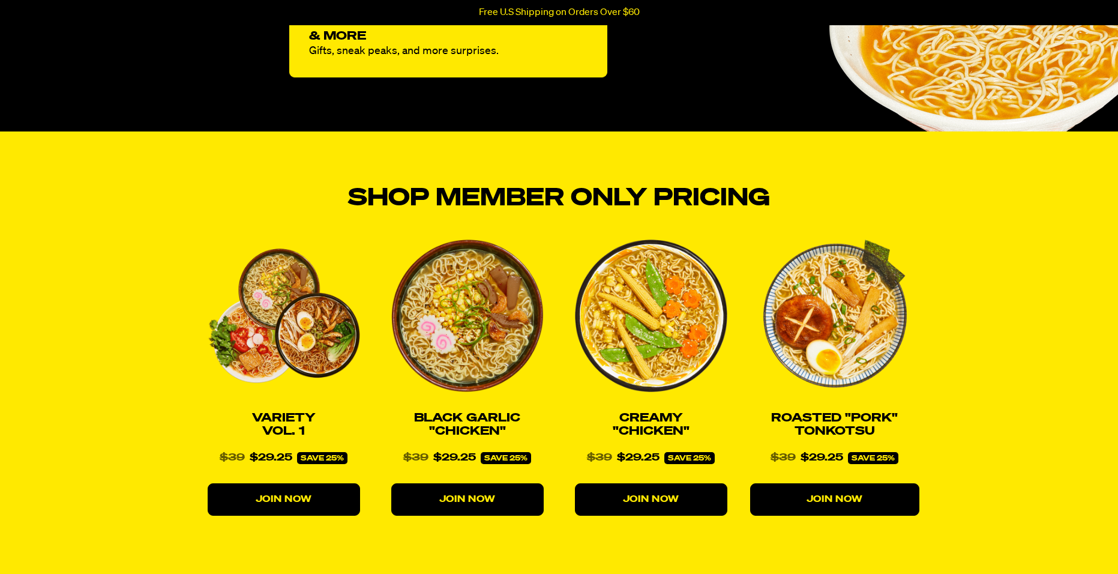
scroll to position [1201, 0]
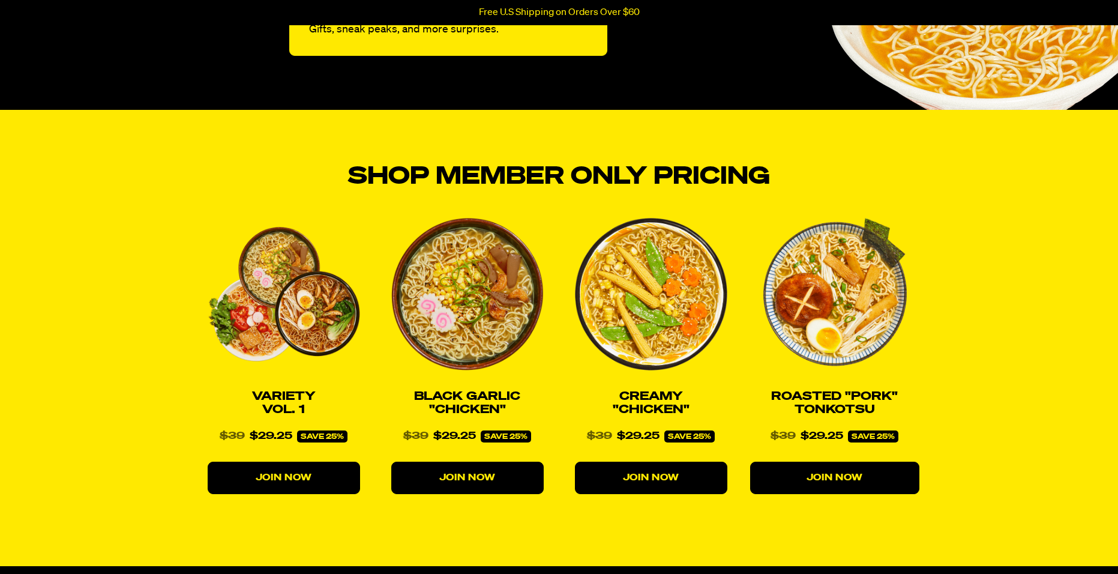
click at [421, 277] on img at bounding box center [467, 294] width 152 height 152
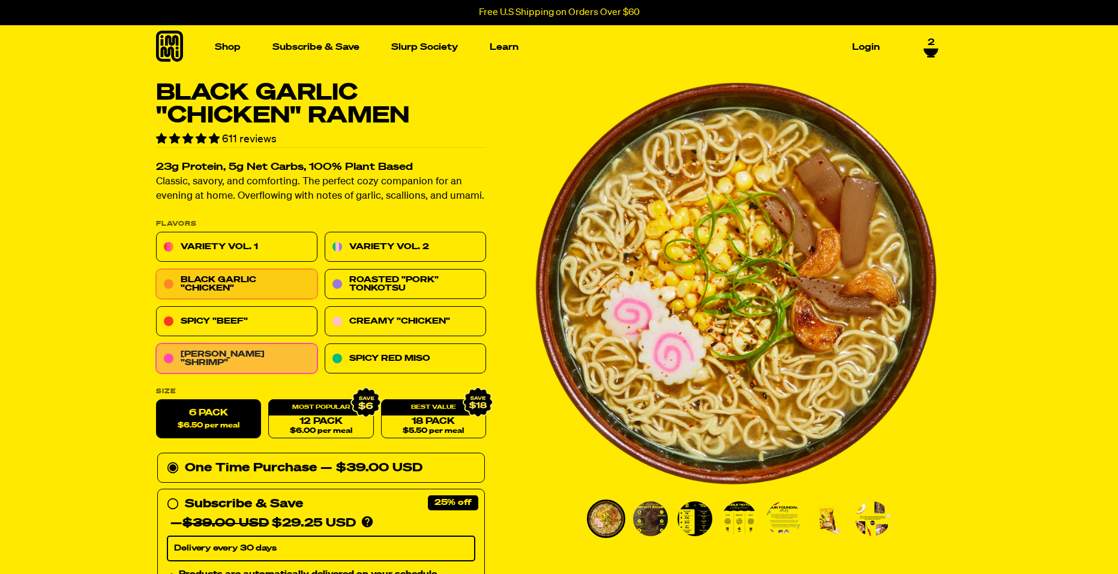
click at [261, 366] on link "[PERSON_NAME] "Shrimp"" at bounding box center [236, 359] width 161 height 30
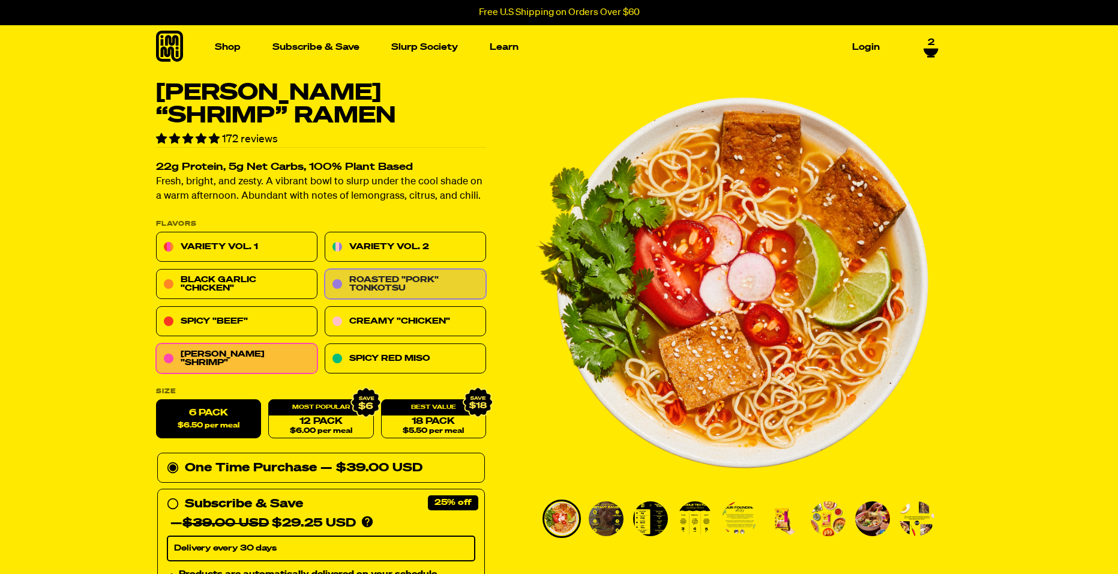
click at [431, 280] on link "Roasted "Pork" Tonkotsu" at bounding box center [405, 285] width 161 height 30
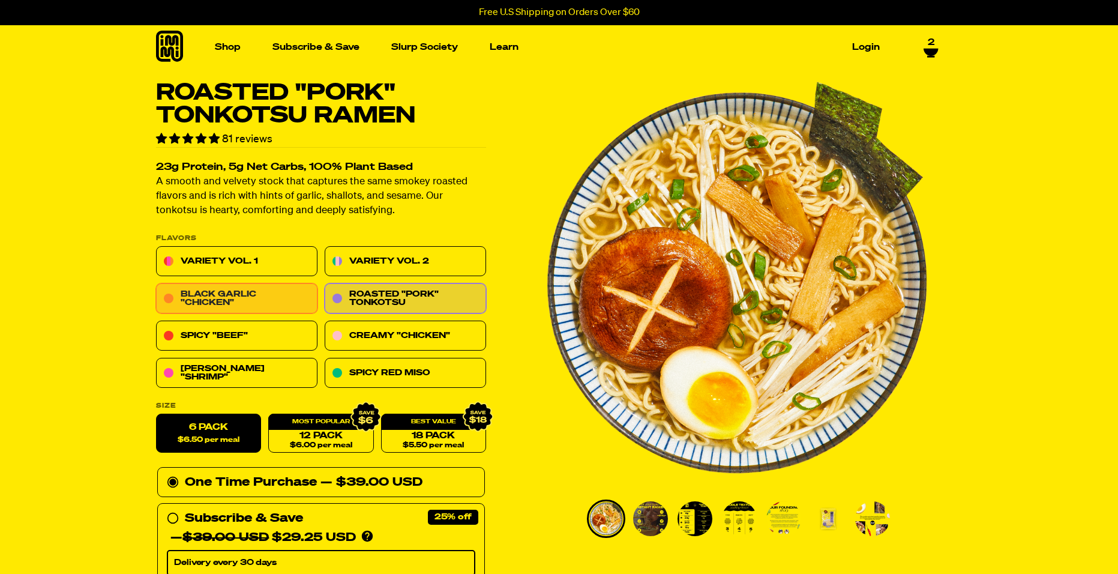
click at [283, 303] on link "Black Garlic "Chicken"" at bounding box center [236, 299] width 161 height 30
